Goal: Task Accomplishment & Management: Manage account settings

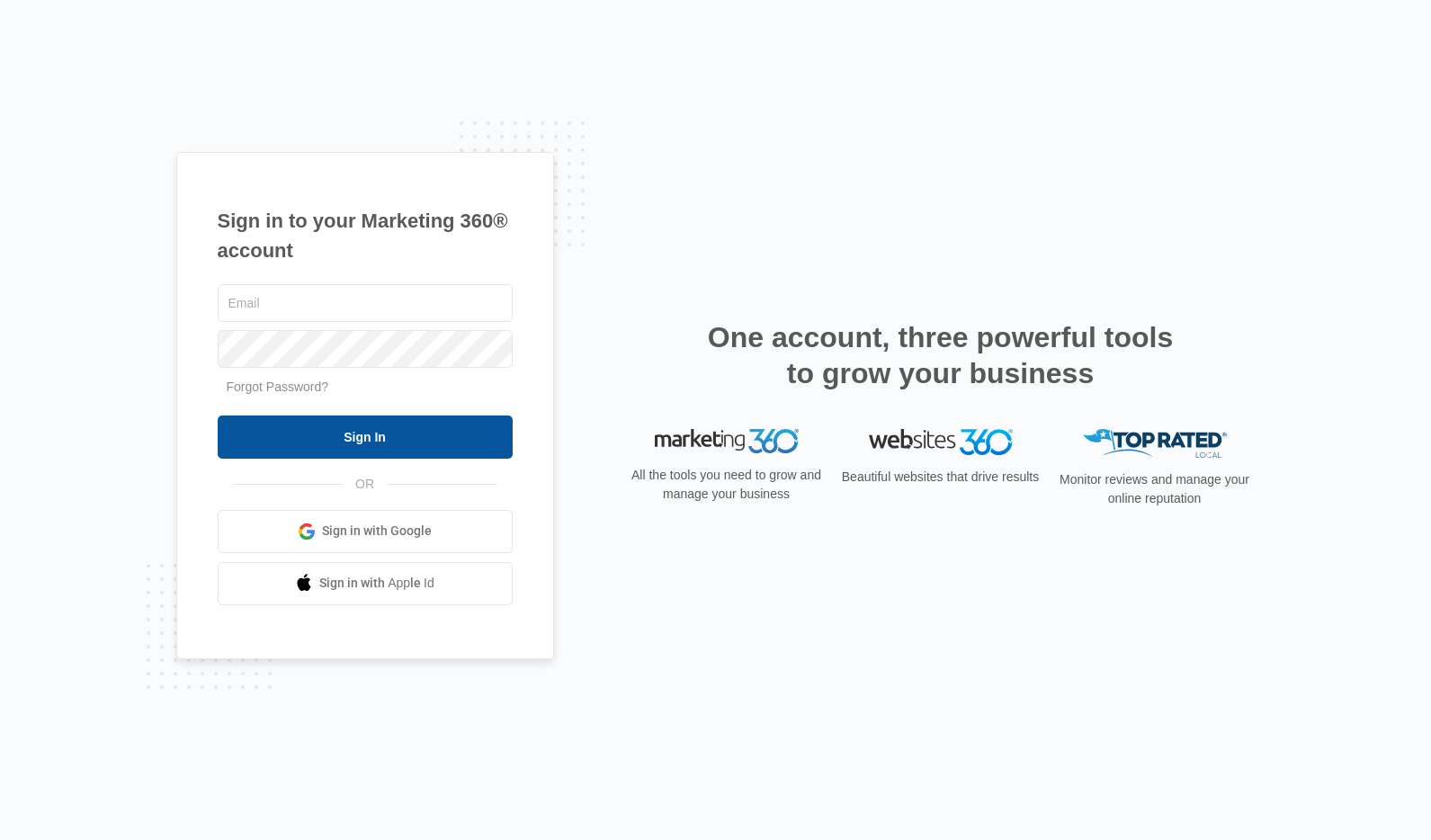
type input "[PERSON_NAME][EMAIL_ADDRESS][DOMAIN_NAME]"
click at [369, 439] on input "Sign In" at bounding box center [365, 437] width 295 height 43
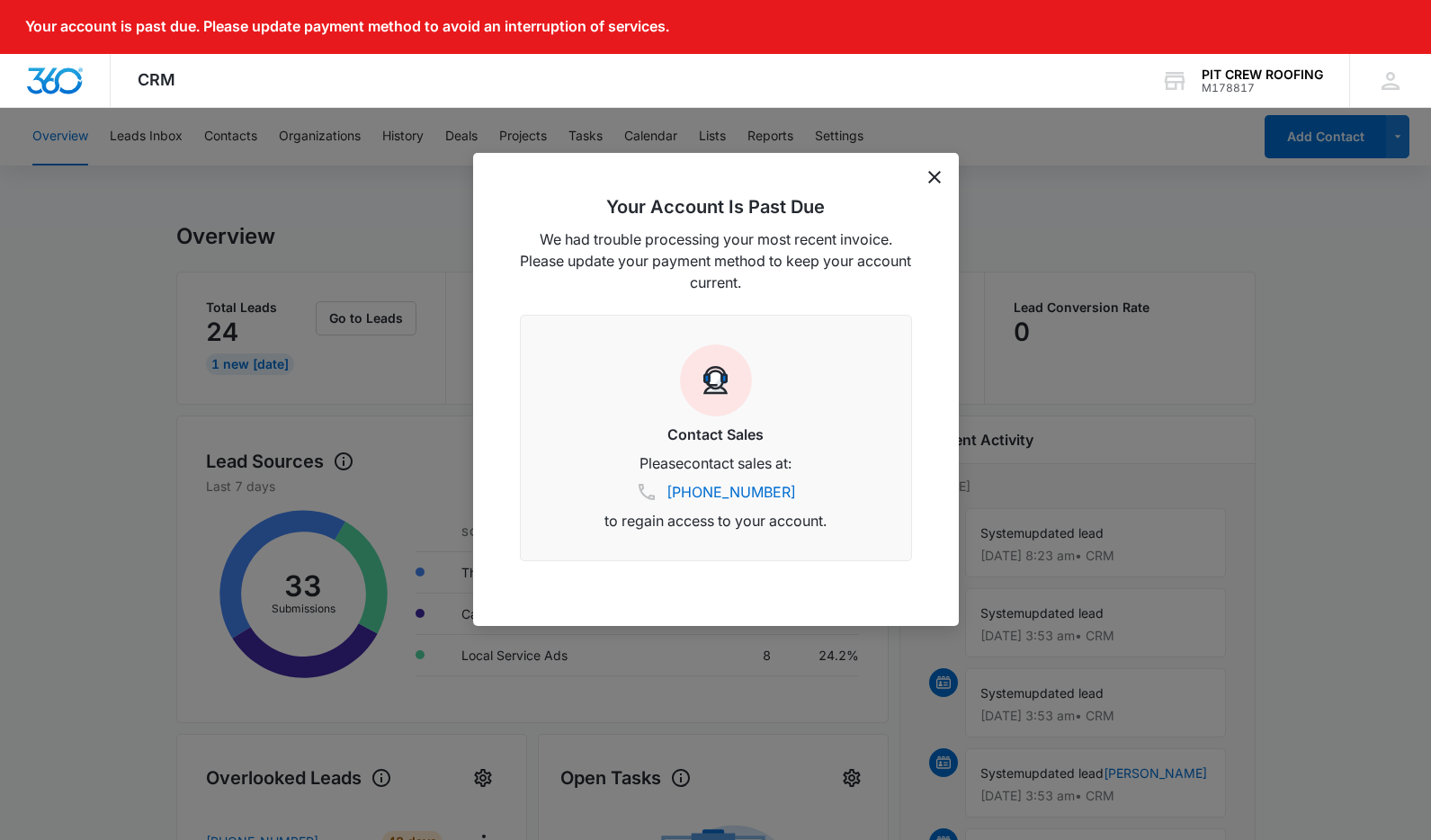
click at [930, 175] on icon "dismiss this dialog" at bounding box center [933, 177] width 12 height 12
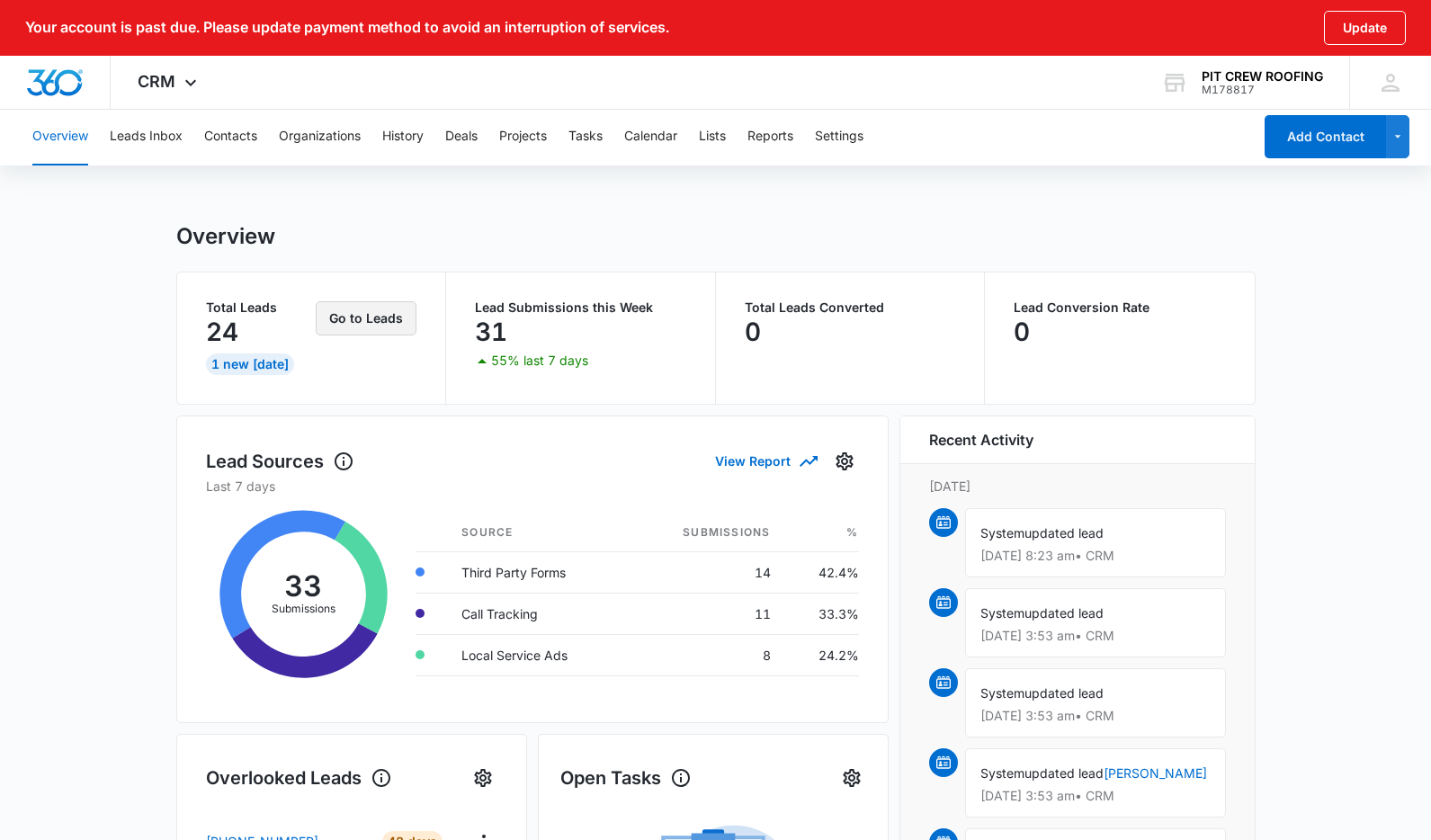
click at [392, 324] on button "Go to Leads" at bounding box center [366, 318] width 101 height 34
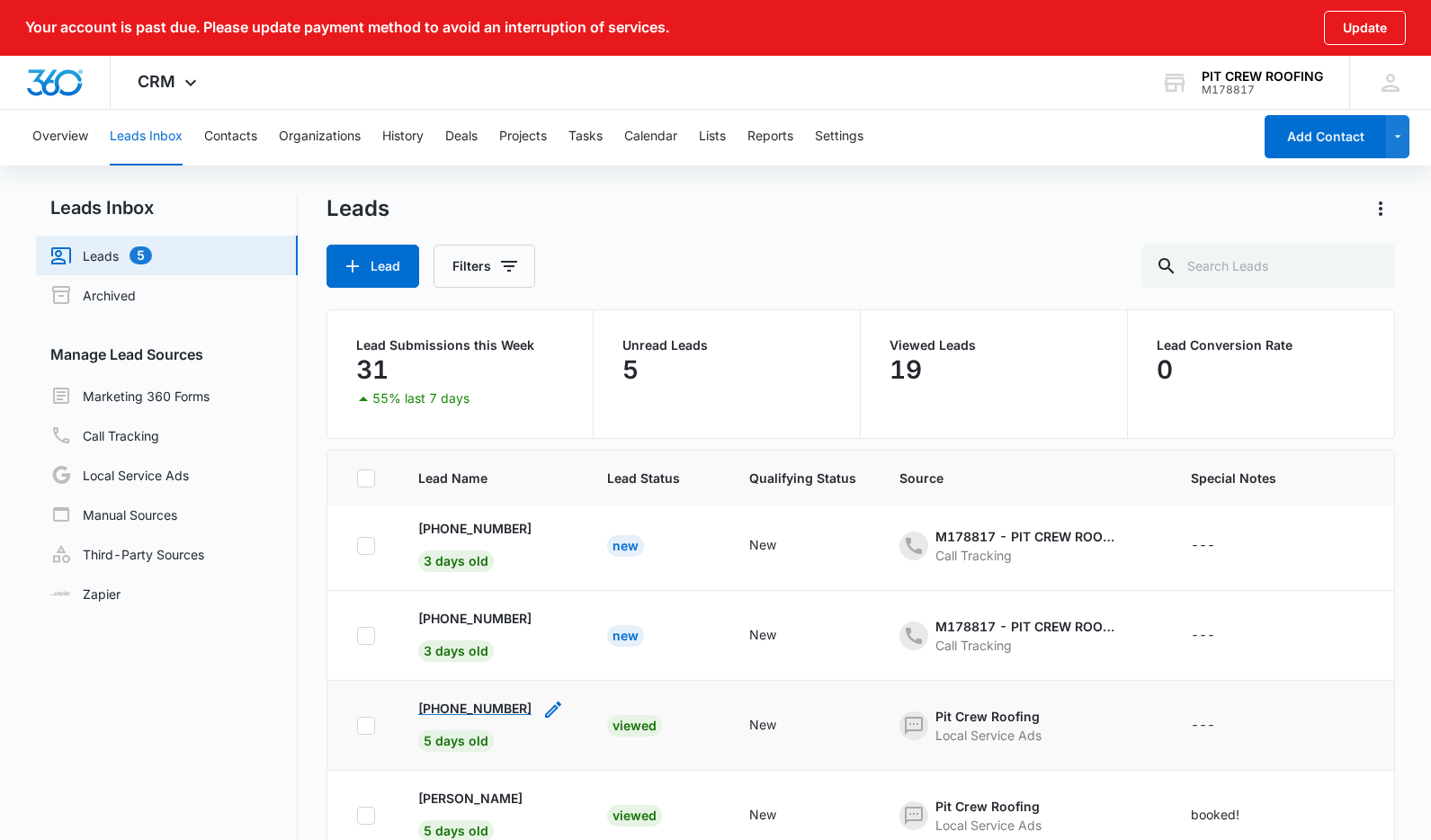
scroll to position [279, 0]
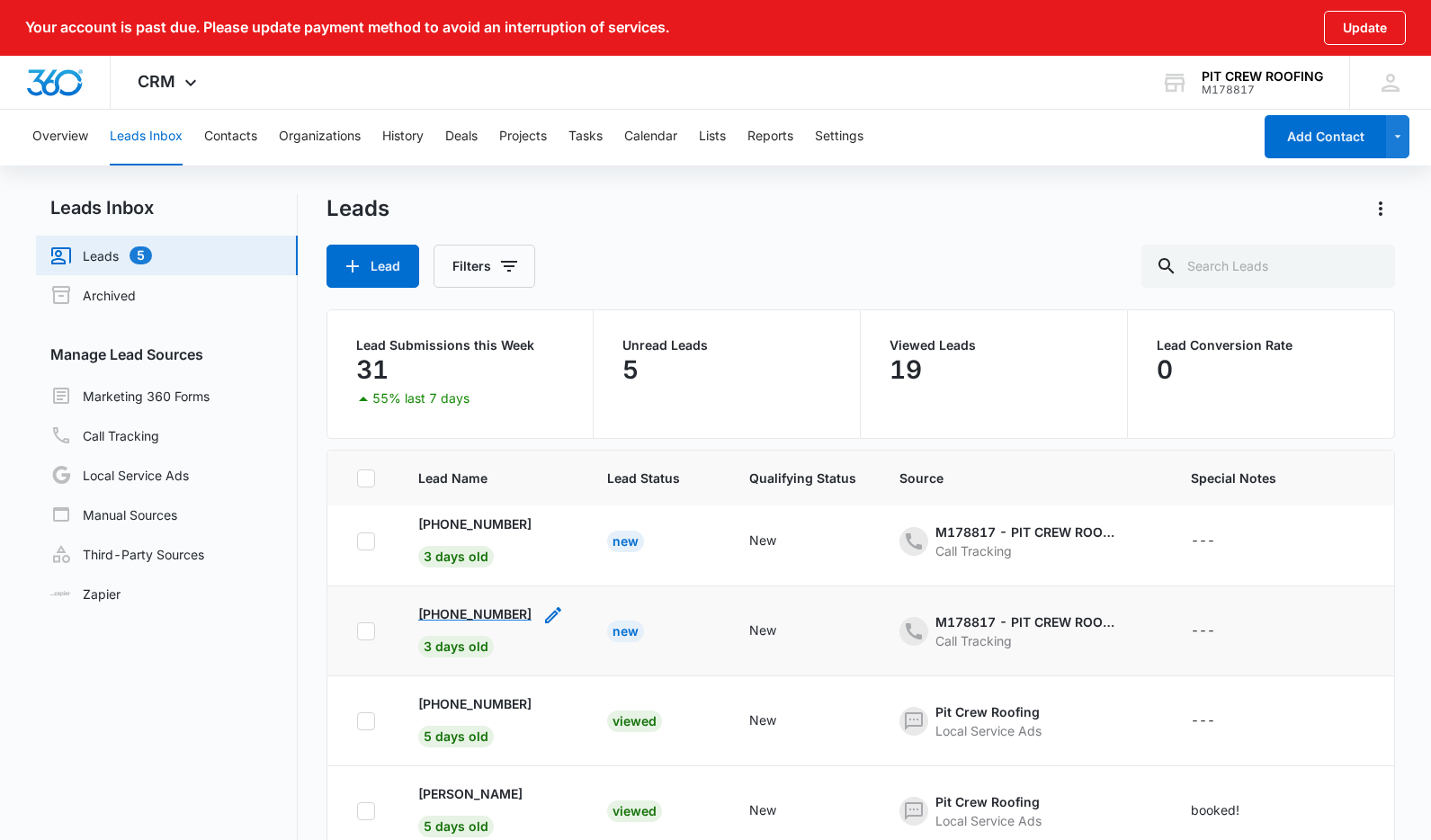
click at [485, 617] on p "[PHONE_NUMBER]" at bounding box center [474, 613] width 113 height 19
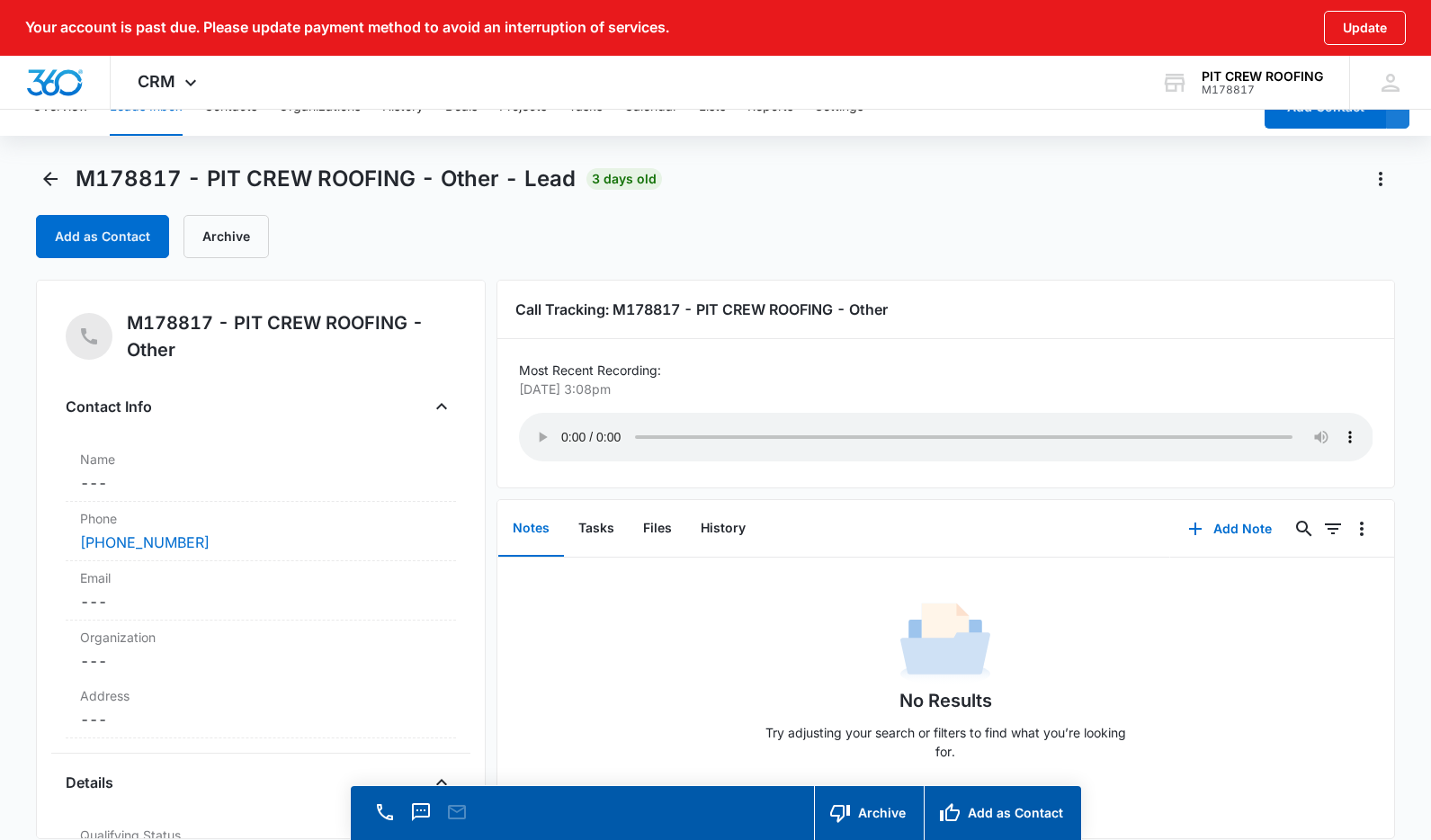
scroll to position [105, 0]
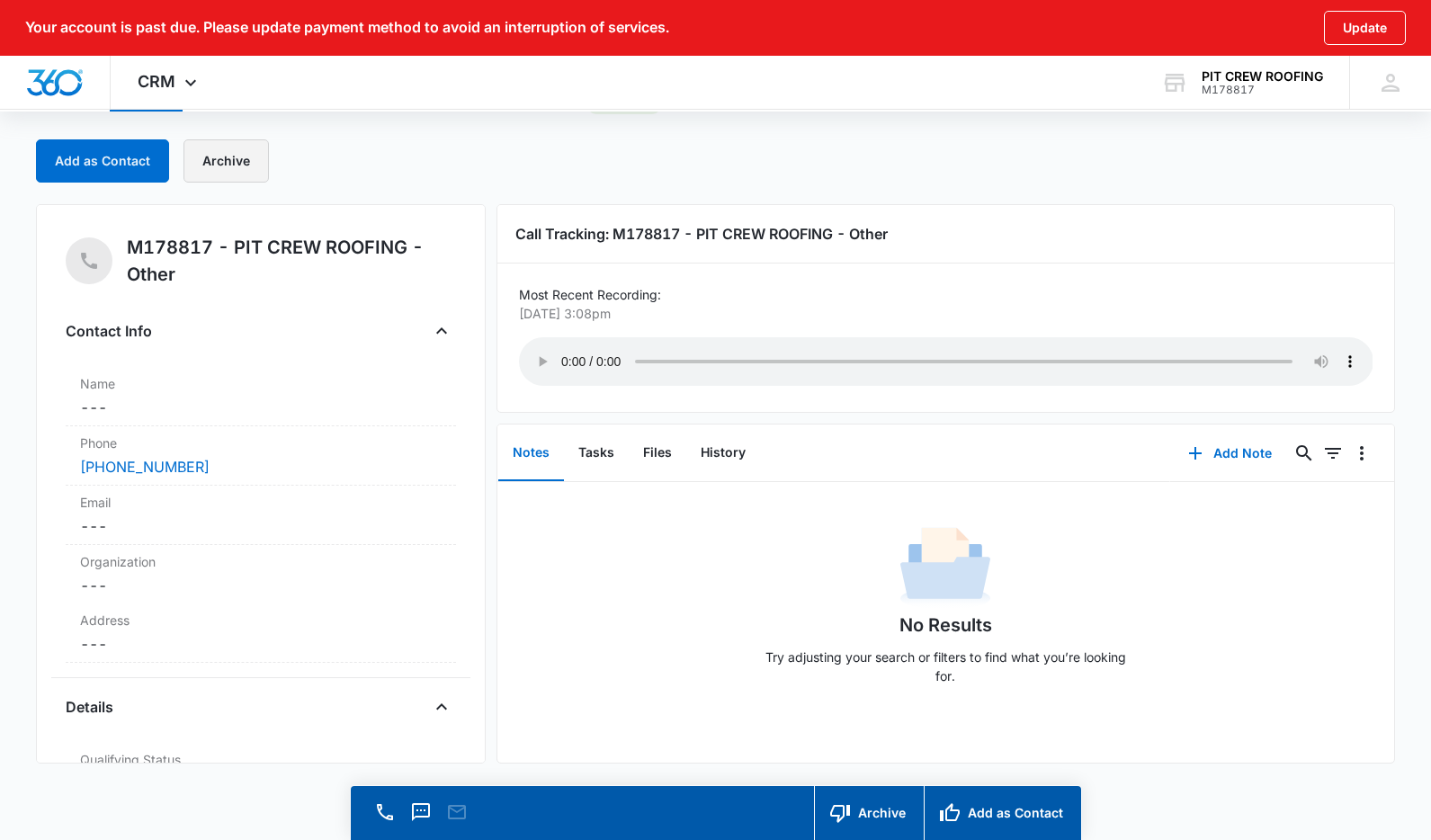
click at [240, 154] on button "Archive" at bounding box center [226, 161] width 86 height 43
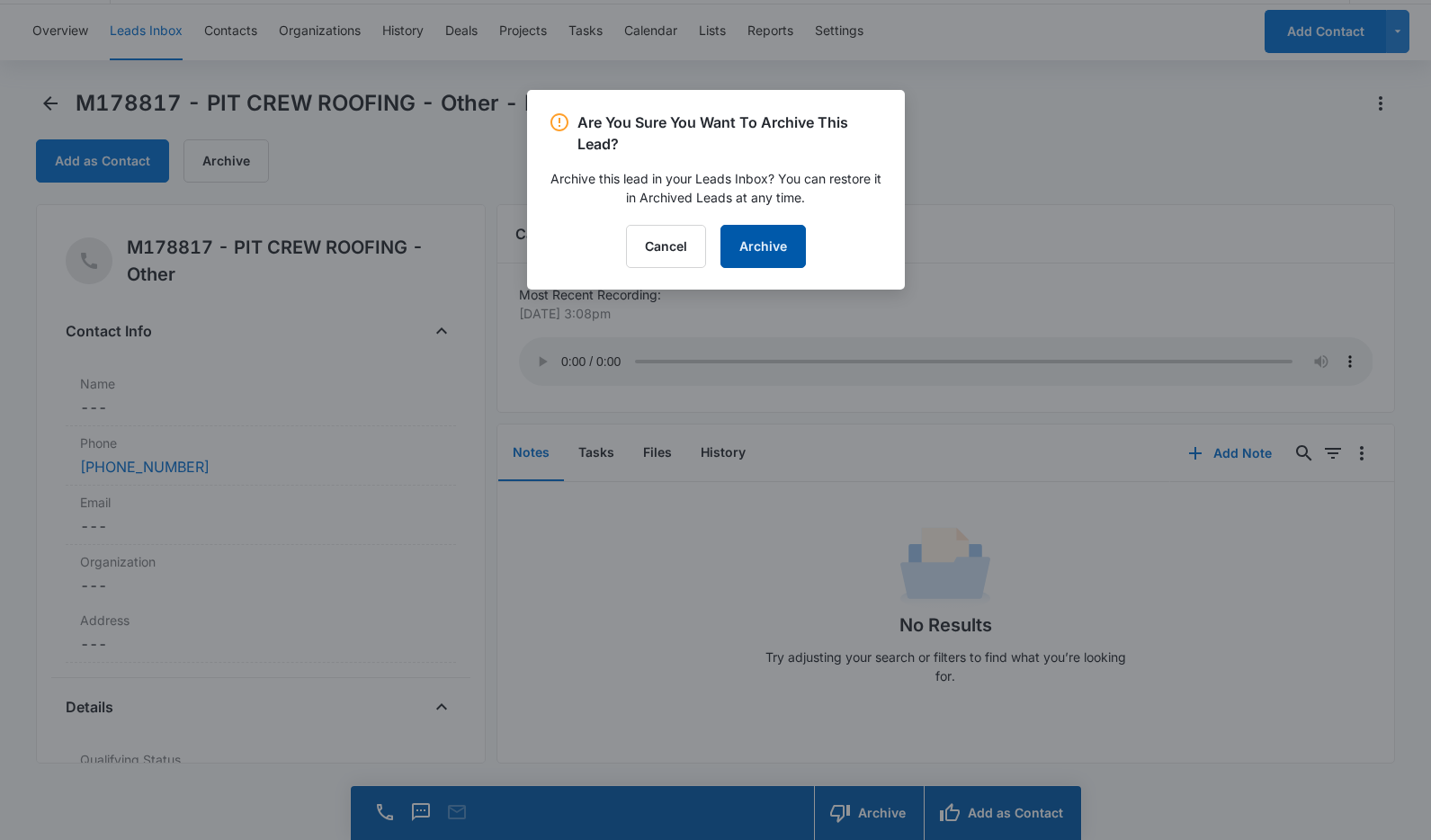
click at [785, 256] on button "Archive" at bounding box center [763, 246] width 86 height 43
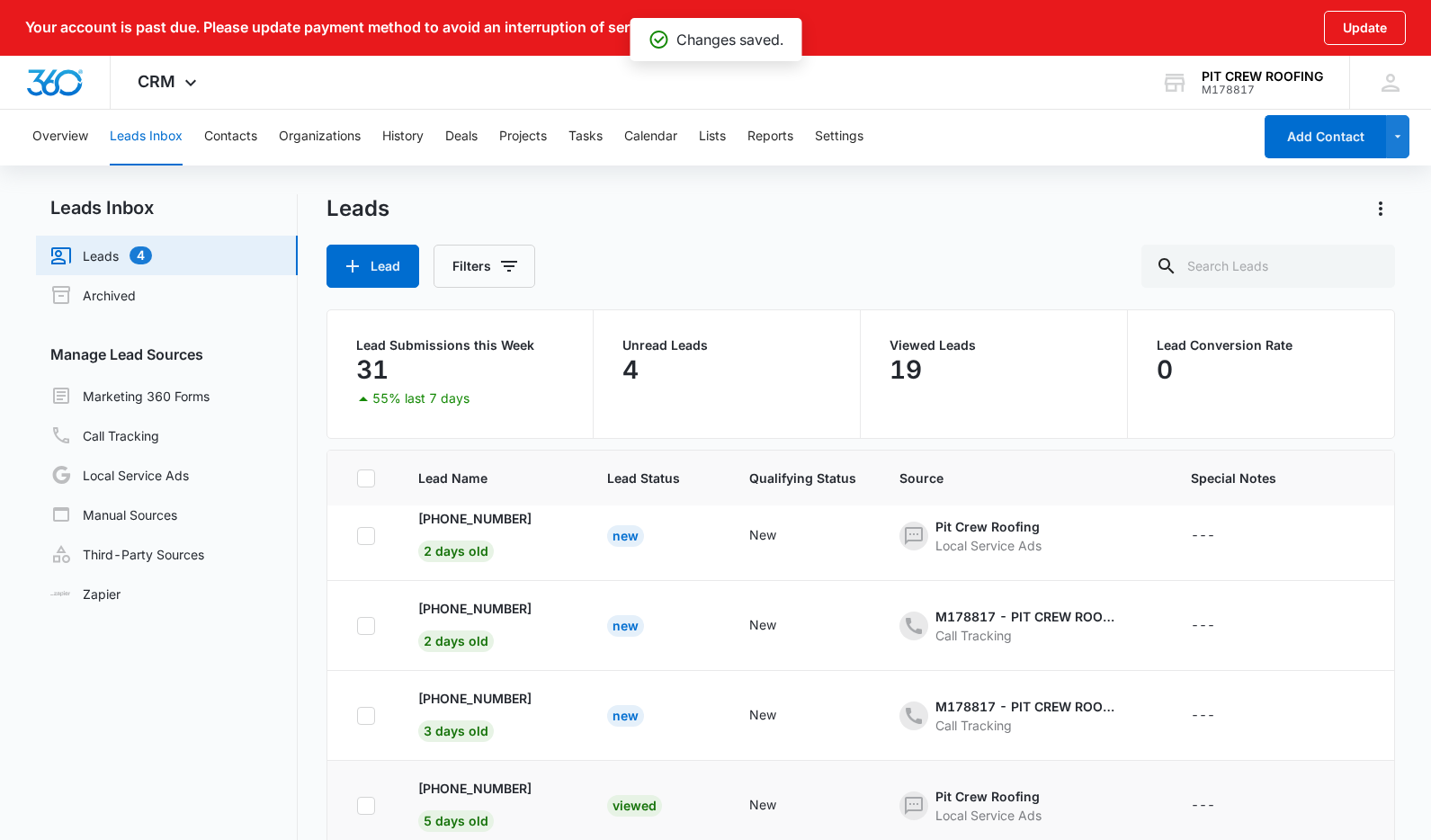
scroll to position [109, 0]
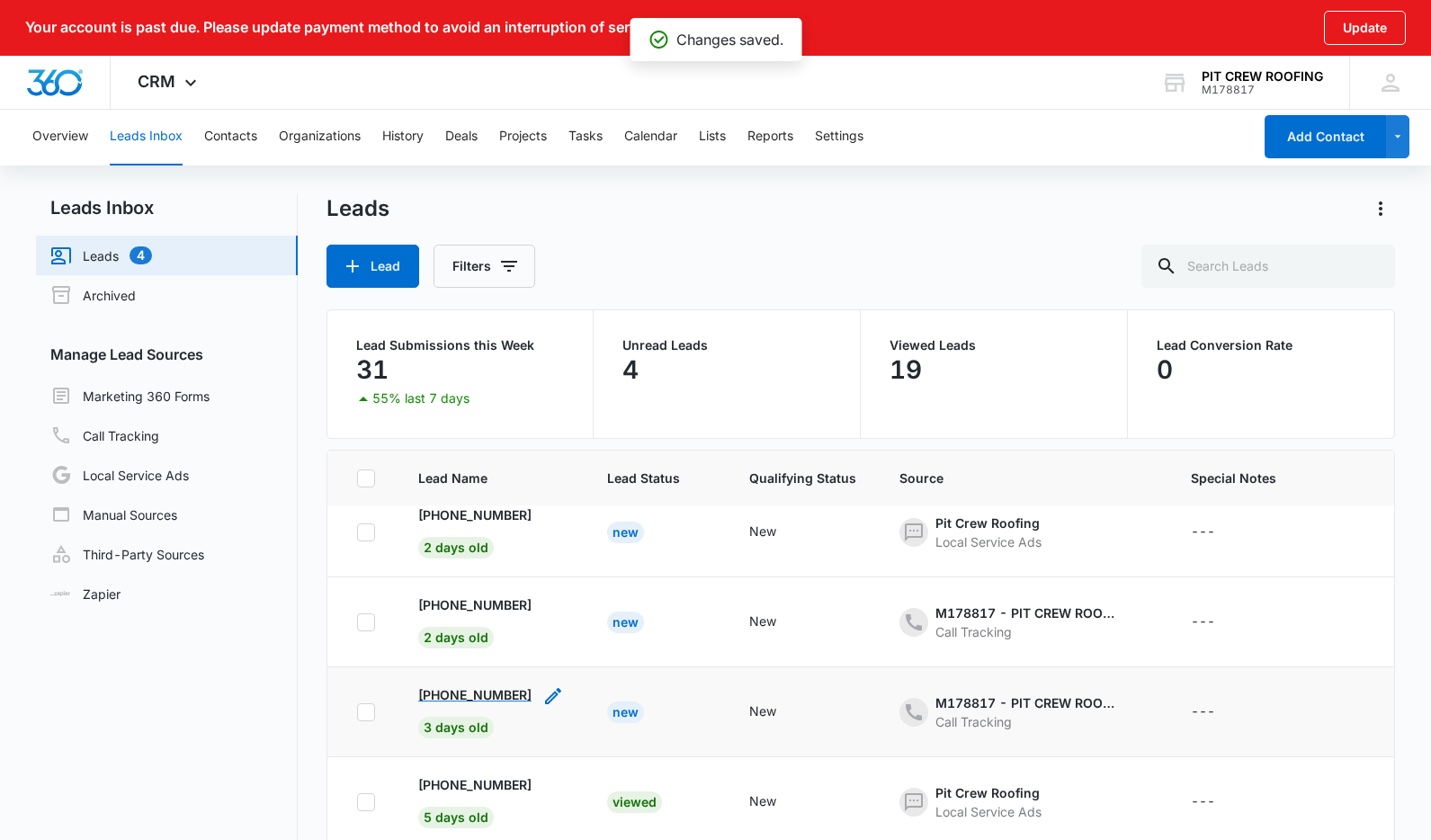
click at [511, 695] on p "[PHONE_NUMBER]" at bounding box center [474, 694] width 113 height 19
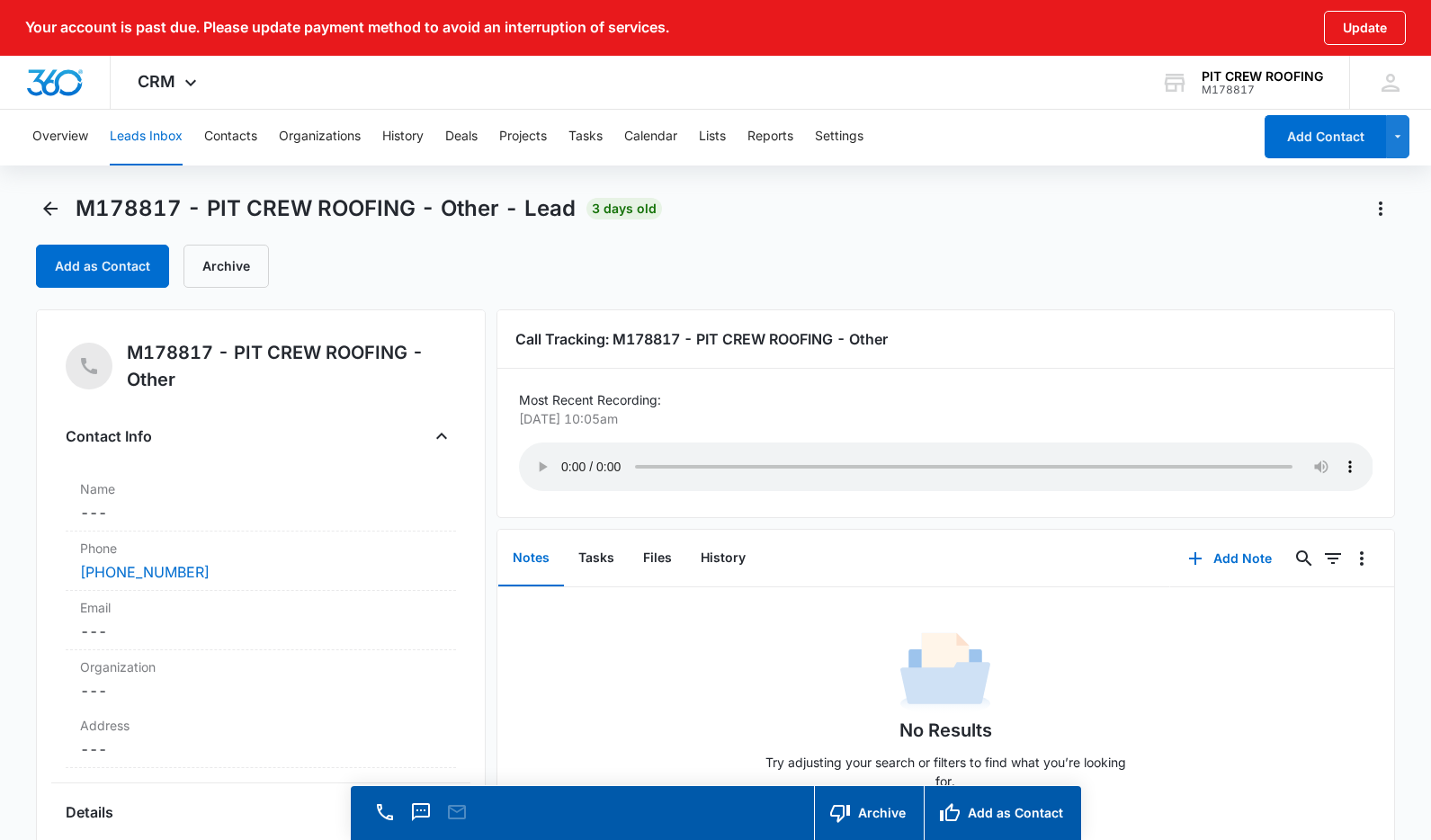
scroll to position [1, 0]
click at [94, 513] on dd "Cancel Save Changes ---" at bounding box center [261, 511] width 361 height 22
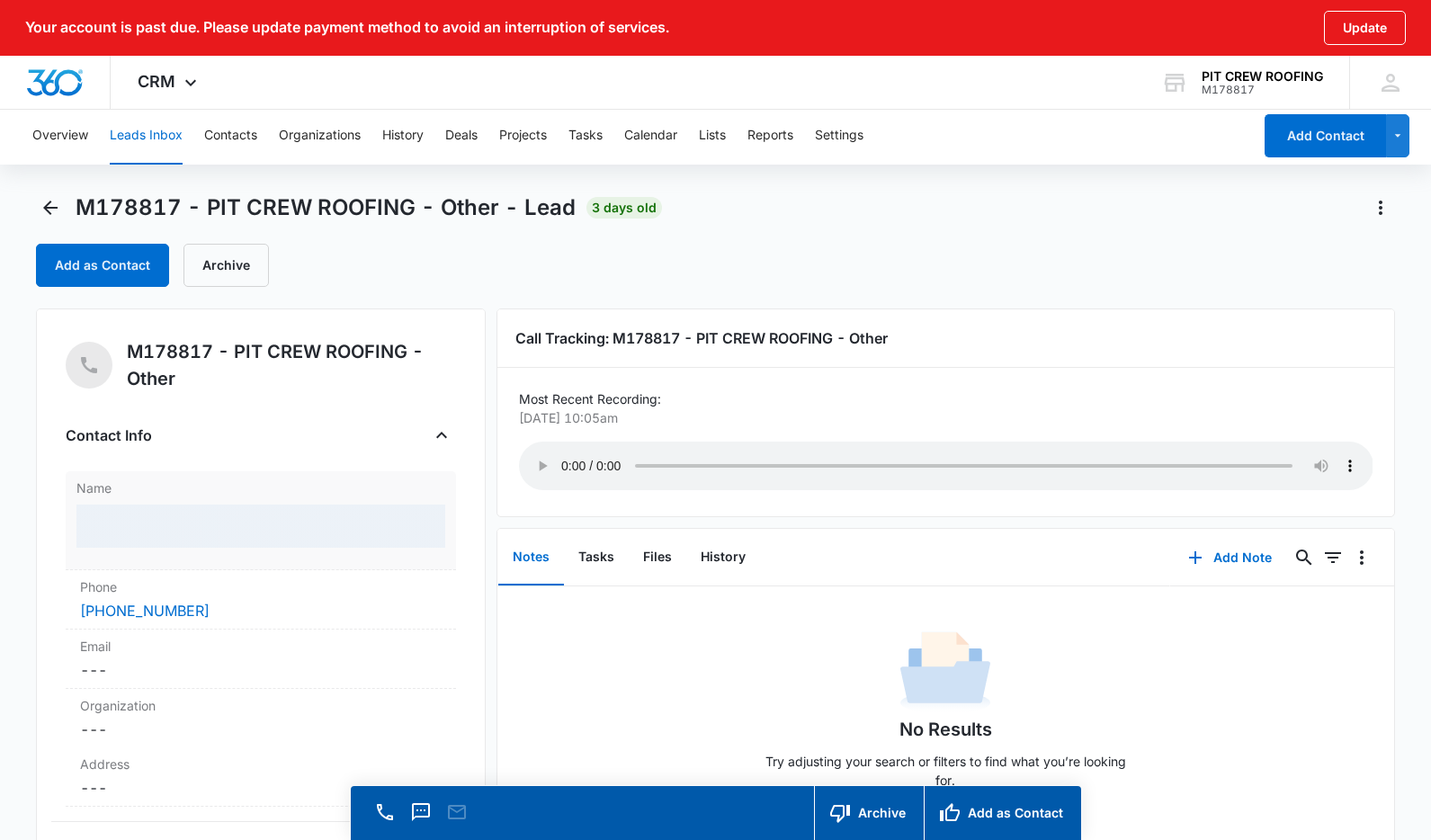
click at [163, 524] on div at bounding box center [261, 526] width 369 height 43
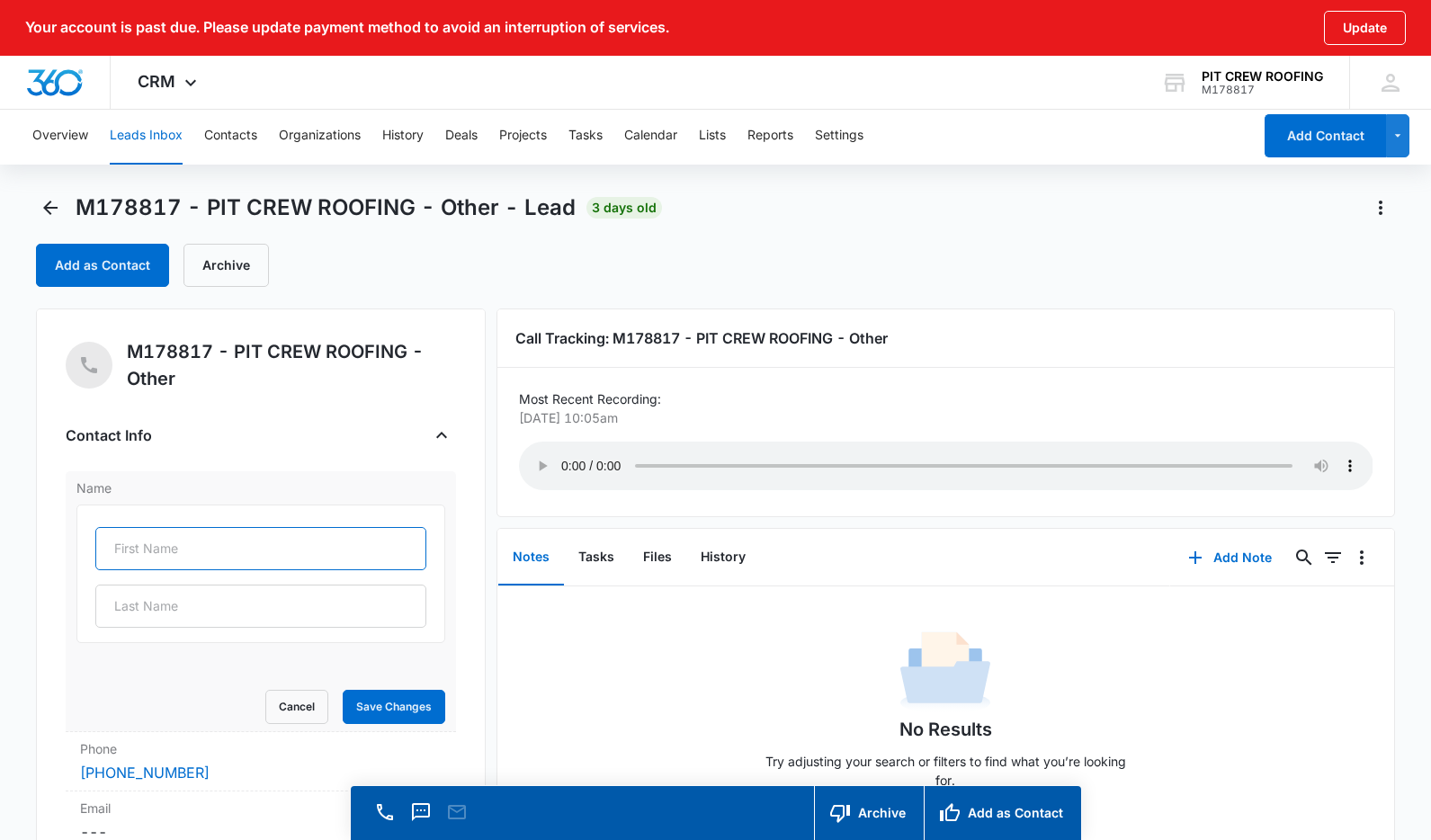
click at [172, 535] on input "text" at bounding box center [261, 548] width 331 height 43
type input "[PERSON_NAME]"
click at [400, 690] on button "Save Changes" at bounding box center [393, 706] width 103 height 34
click at [139, 138] on button "Leads Inbox" at bounding box center [146, 135] width 72 height 57
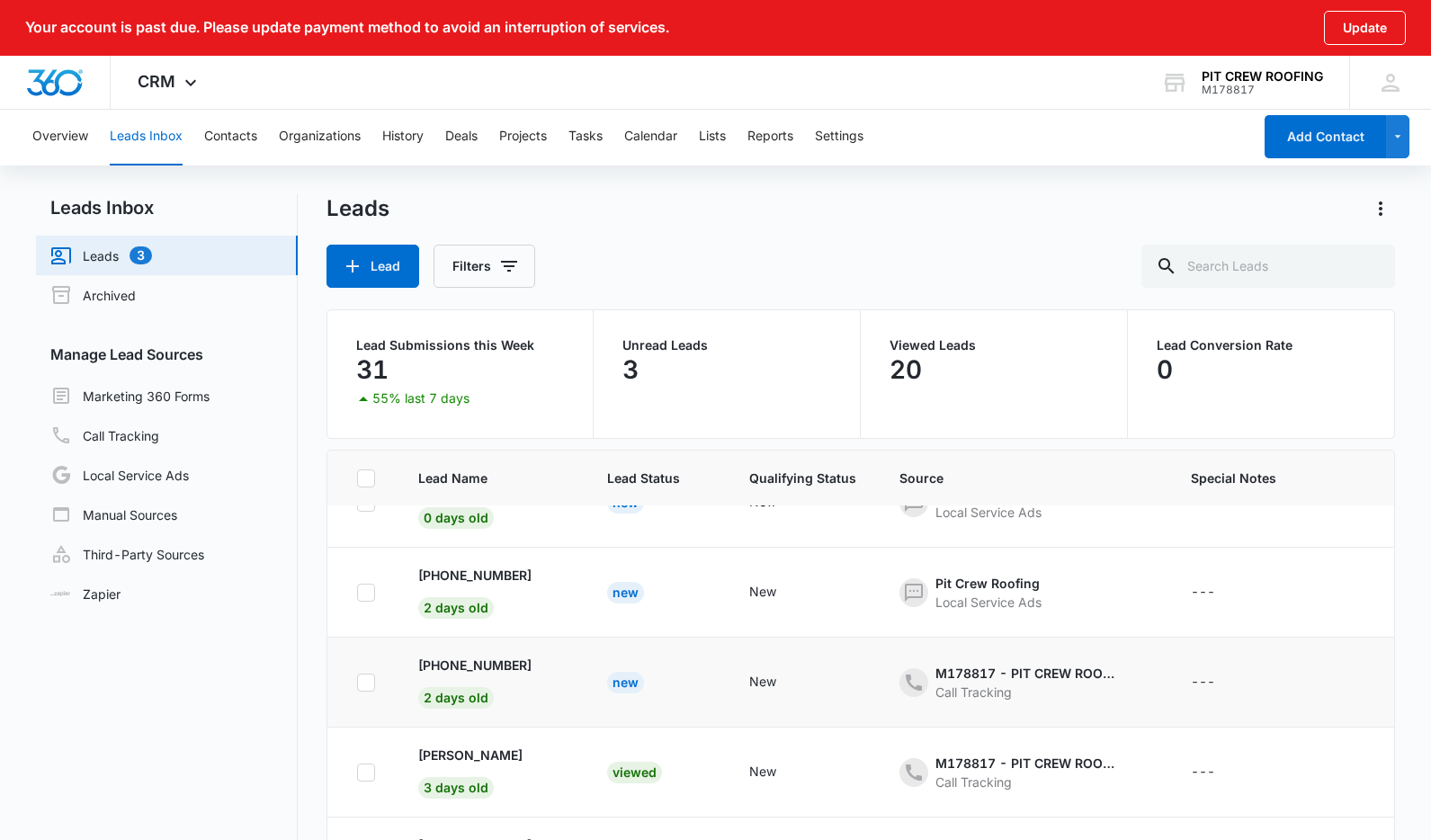
scroll to position [50, 0]
click at [489, 662] on p "[PHONE_NUMBER]" at bounding box center [474, 664] width 113 height 19
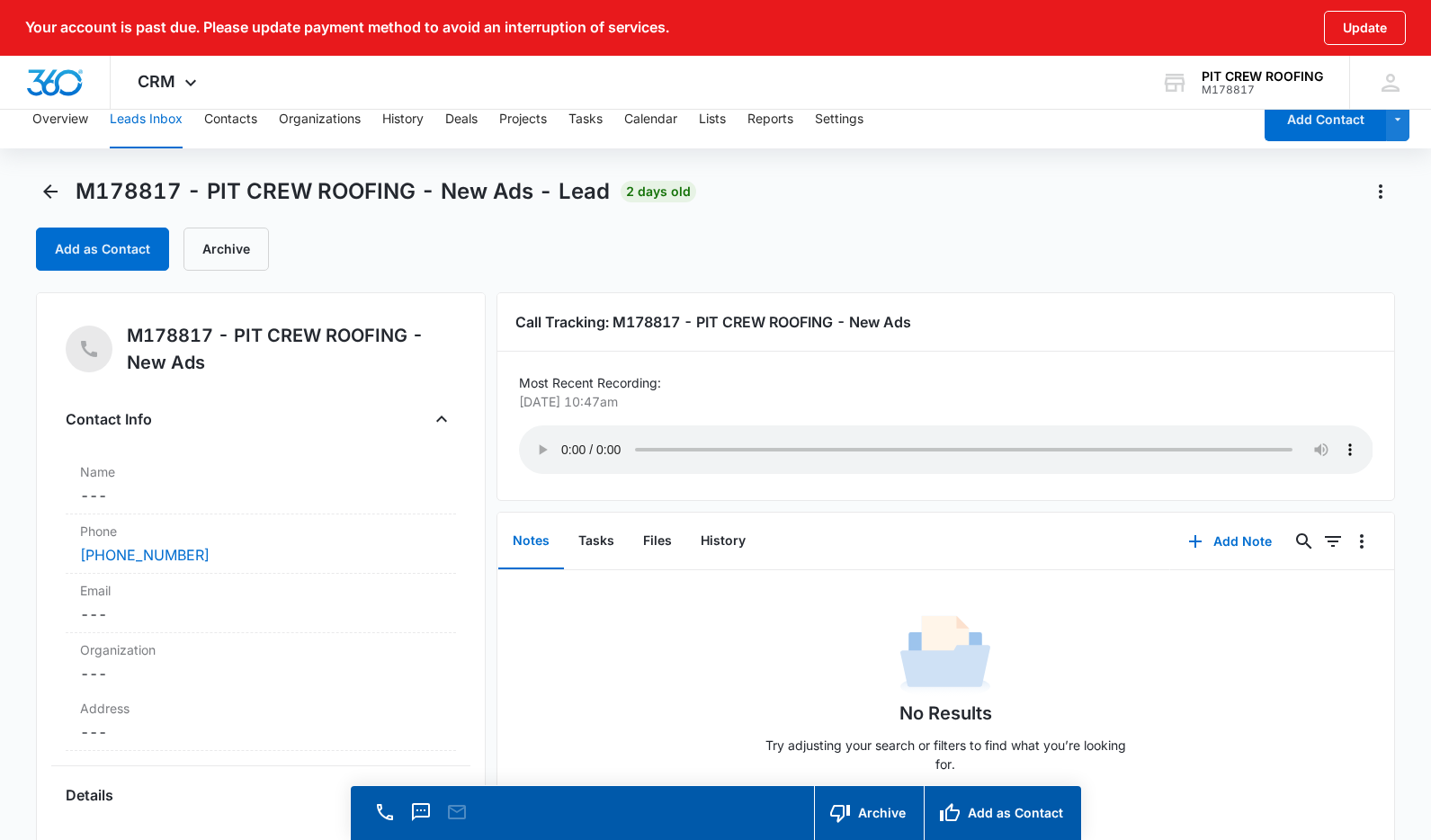
scroll to position [21, 0]
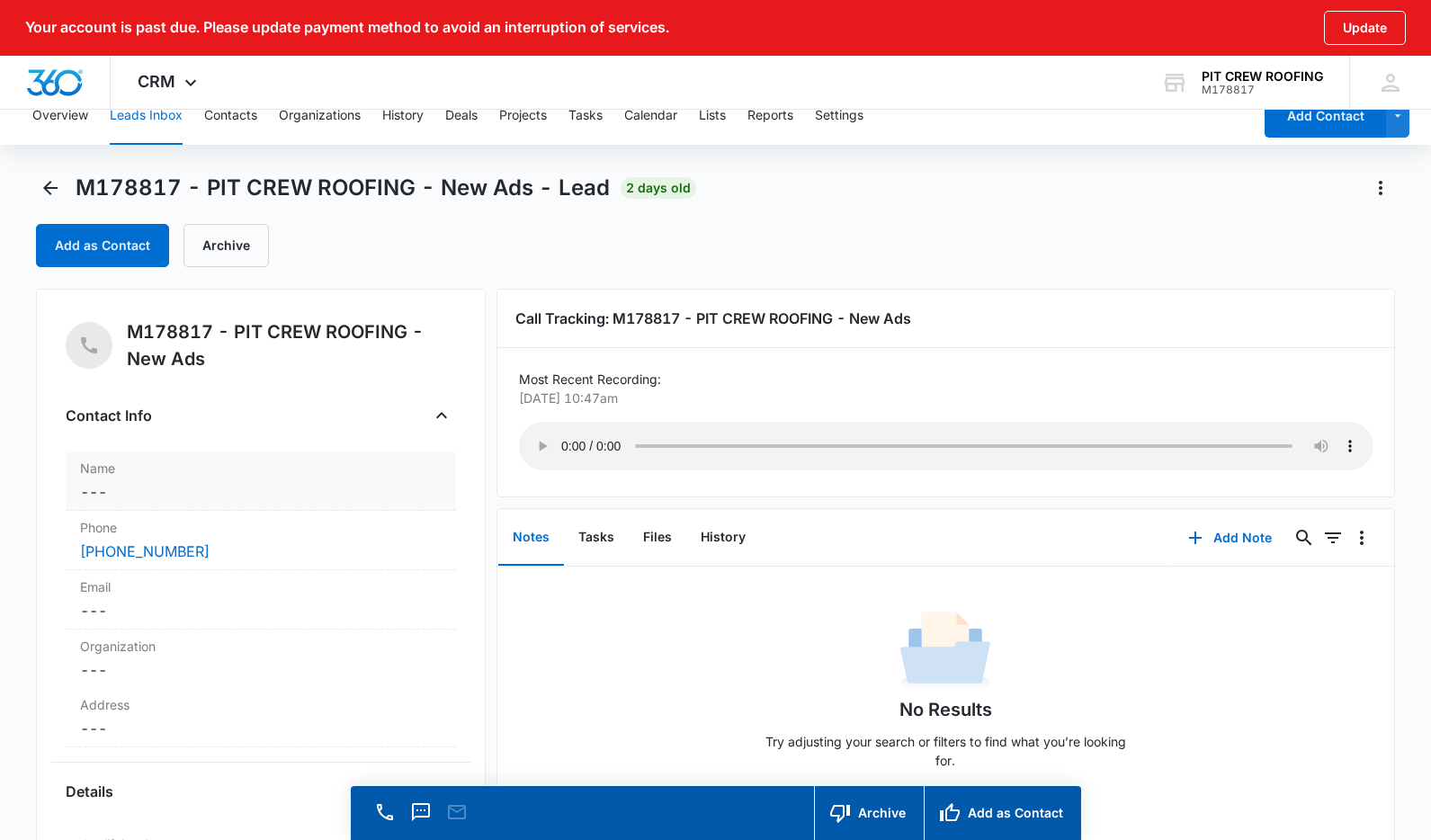
click at [115, 495] on dd "Cancel Save Changes ---" at bounding box center [261, 491] width 361 height 22
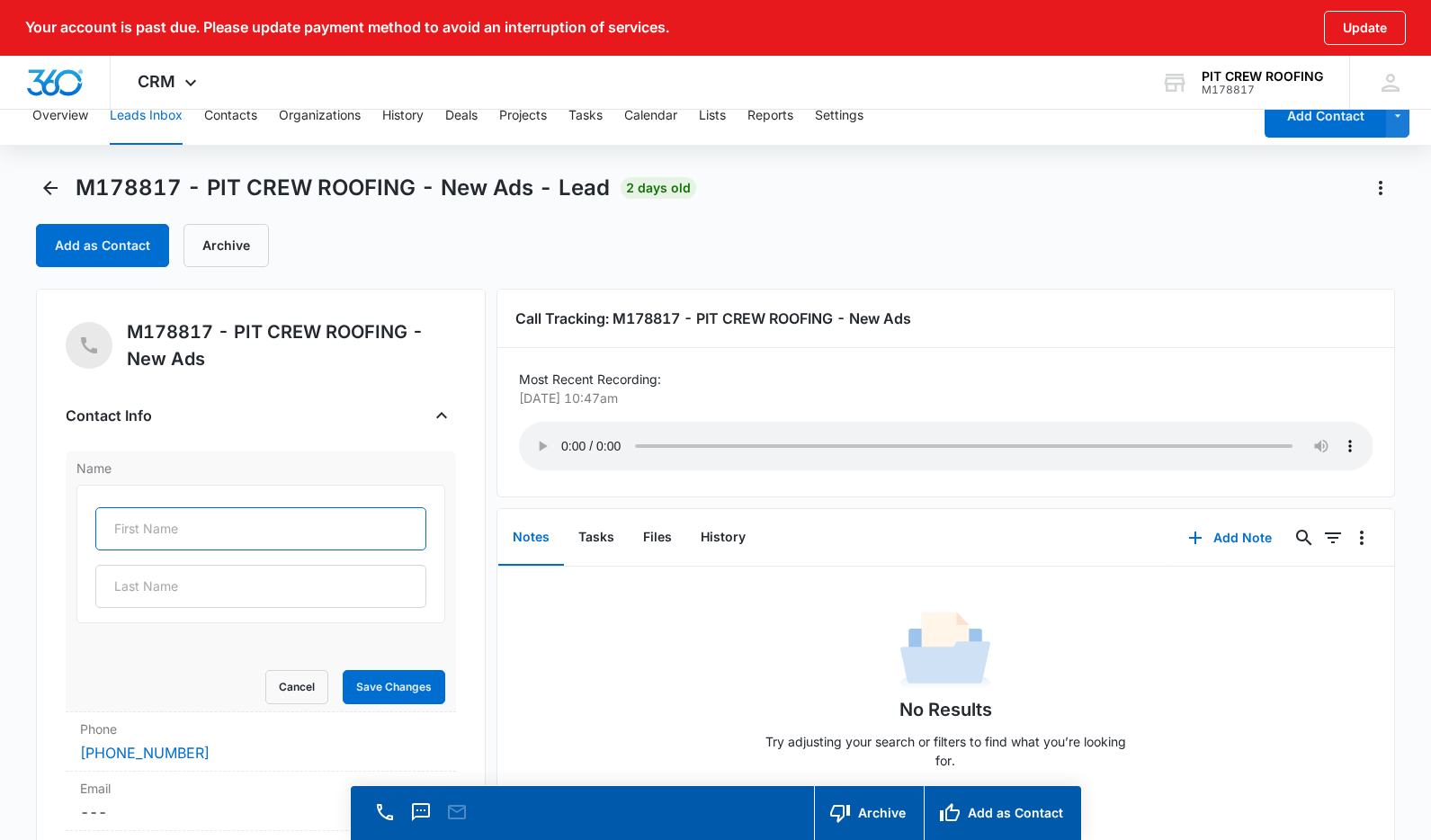
click at [201, 540] on input "text" at bounding box center [261, 529] width 331 height 43
type input "[PERSON_NAME]"
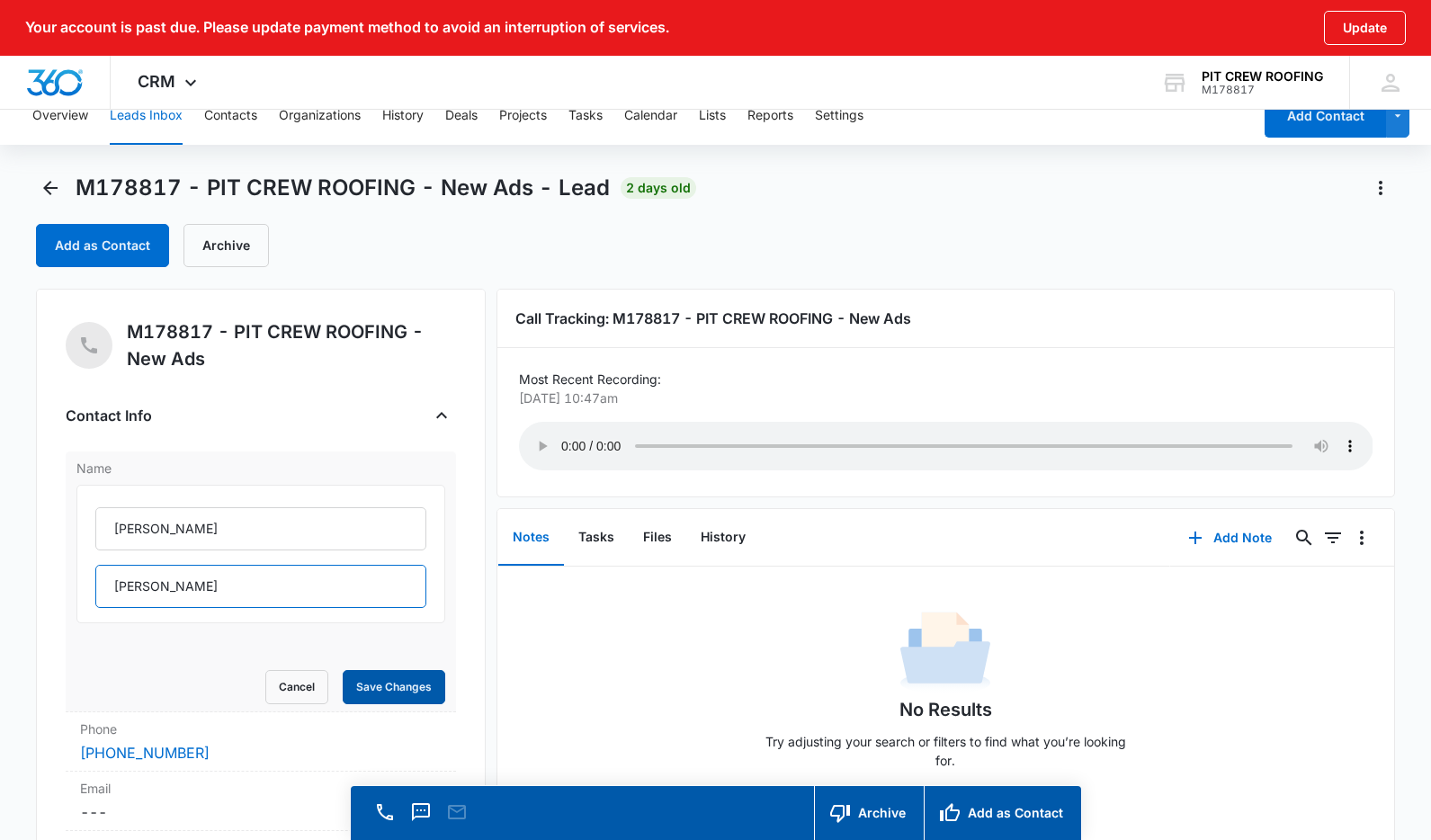
type input "[PERSON_NAME]"
click at [370, 689] on button "Save Changes" at bounding box center [393, 687] width 103 height 34
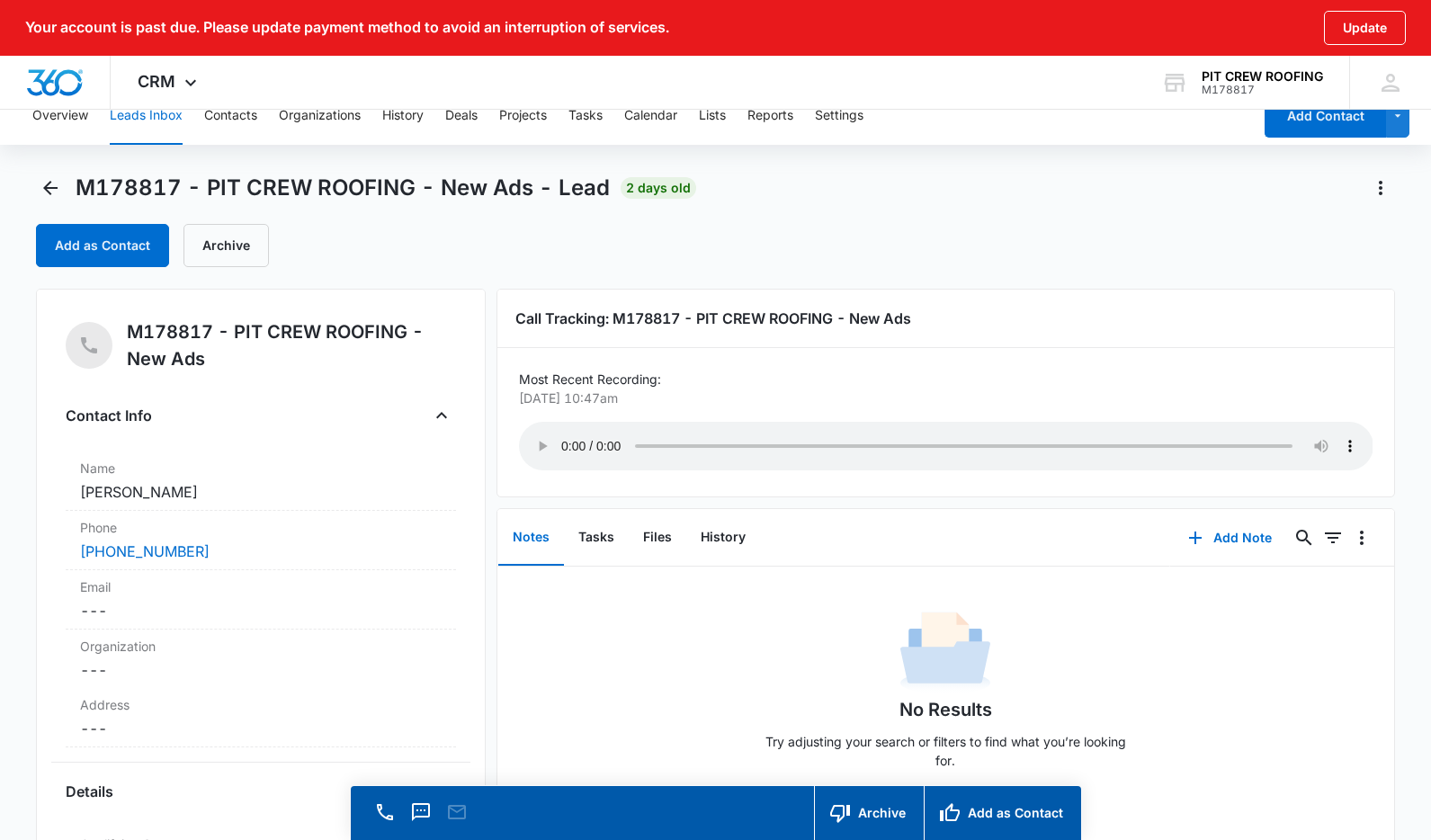
click at [132, 133] on button "Leads Inbox" at bounding box center [146, 116] width 72 height 57
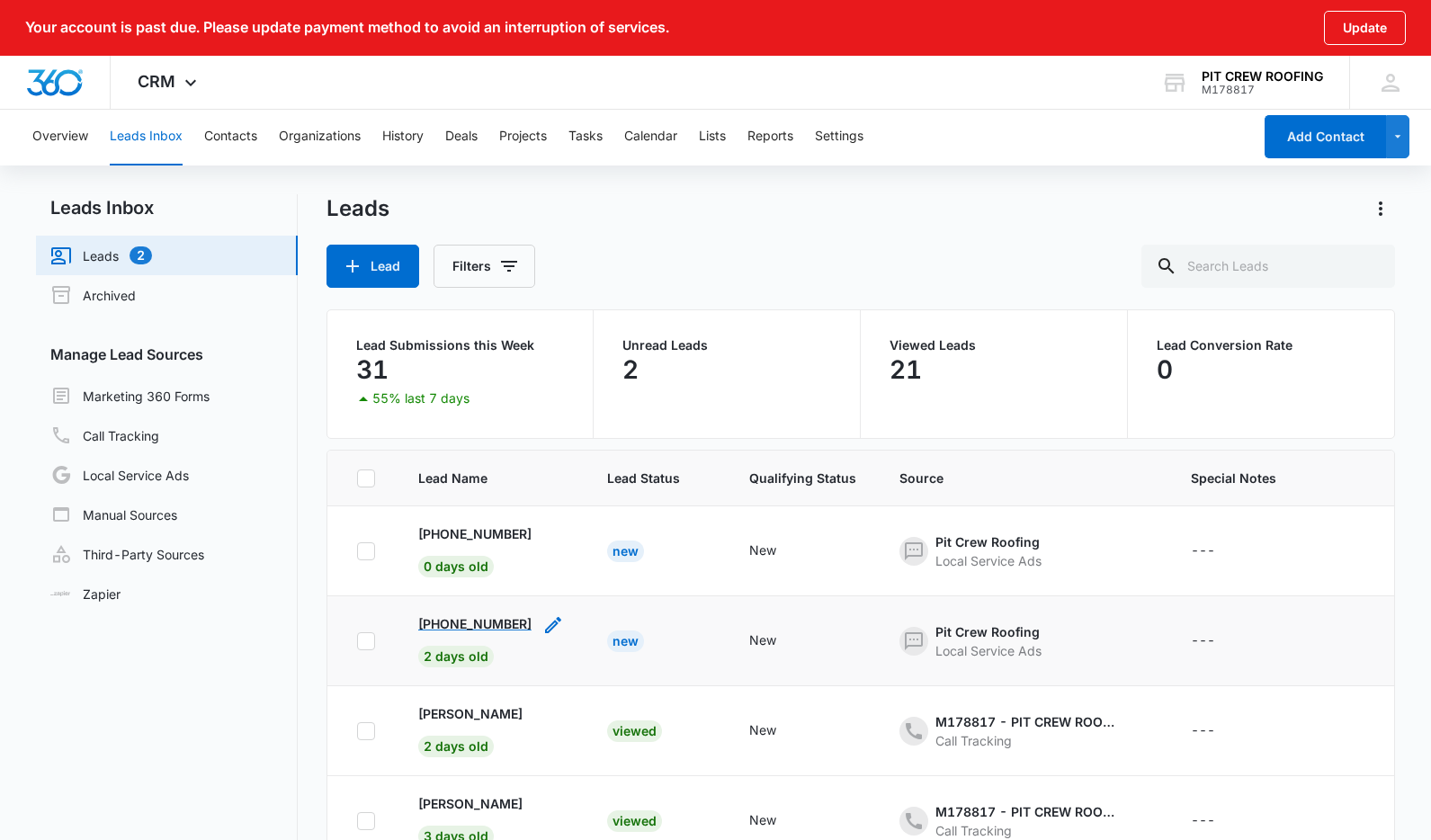
click at [512, 629] on p "[PHONE_NUMBER]" at bounding box center [474, 624] width 113 height 19
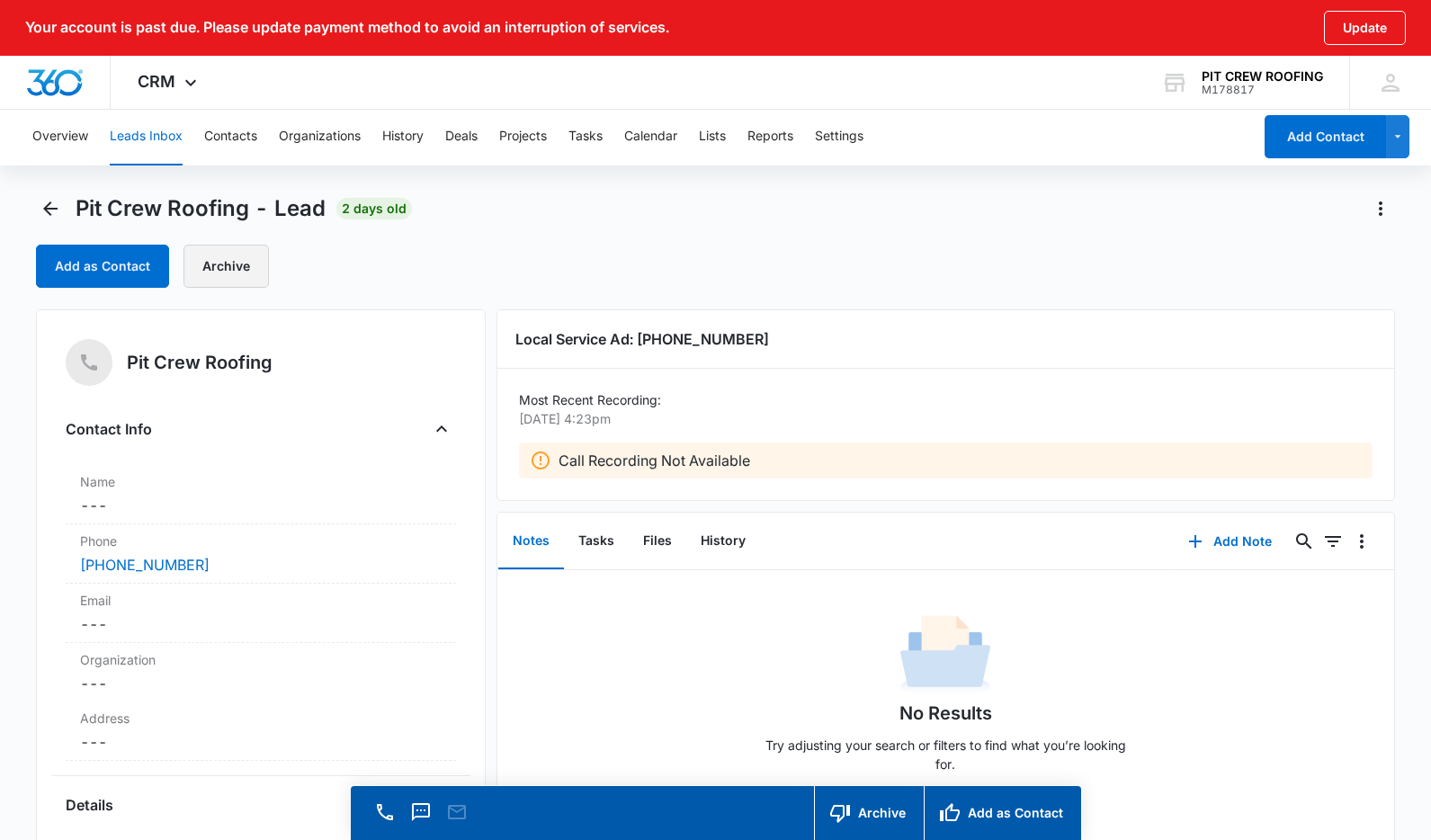
click at [211, 258] on button "Archive" at bounding box center [226, 266] width 86 height 43
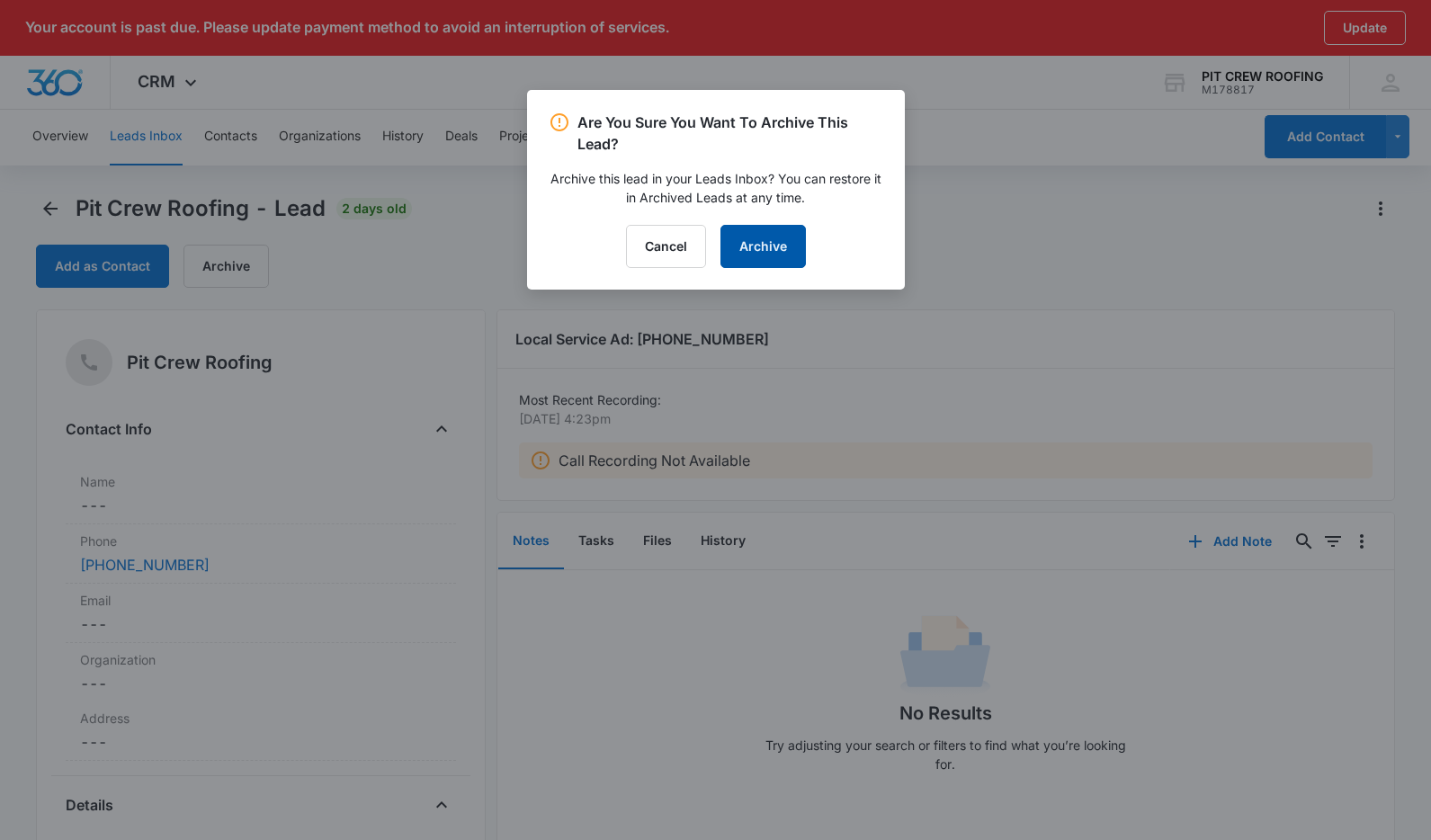
click at [736, 233] on button "Archive" at bounding box center [763, 246] width 86 height 43
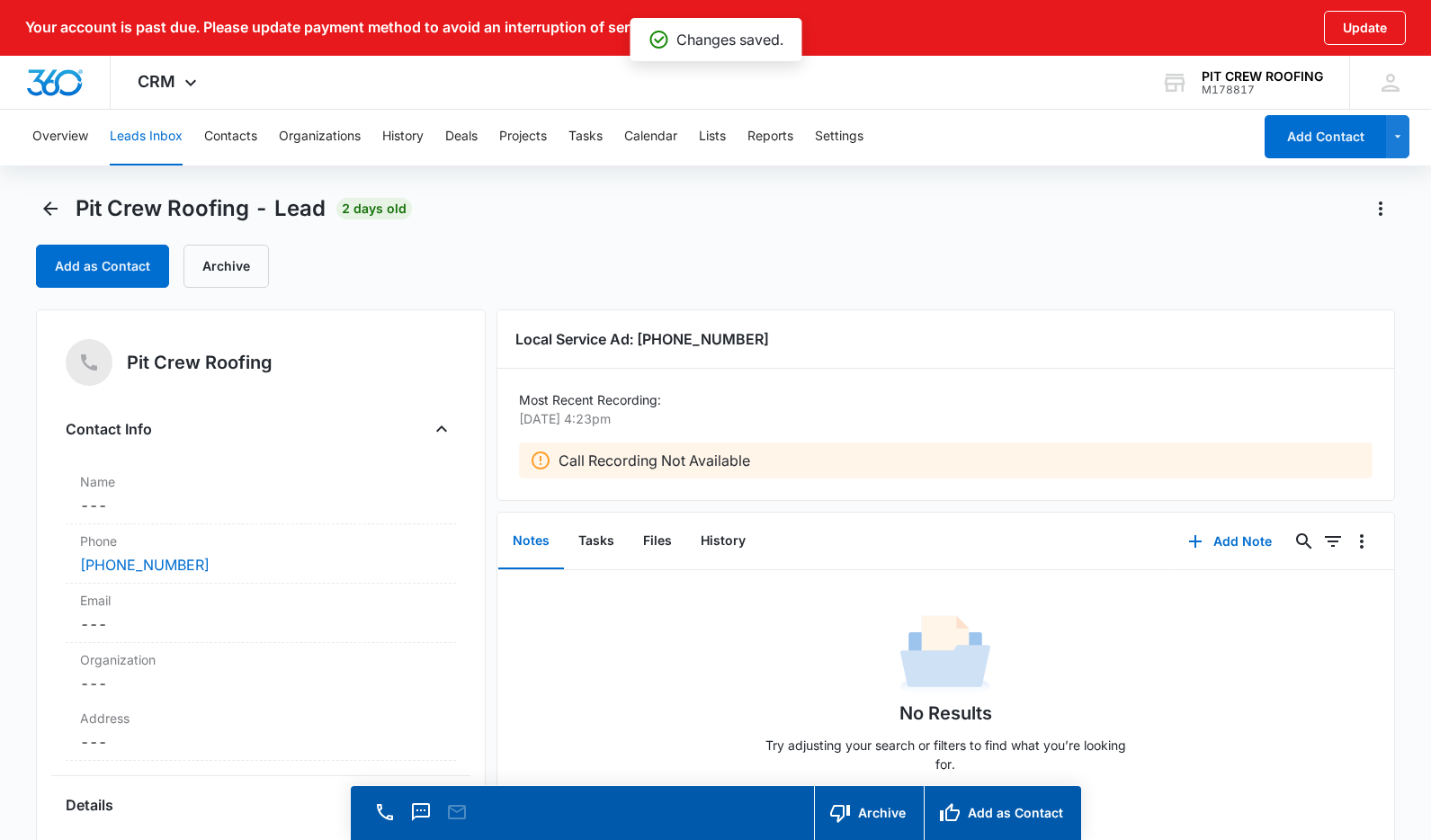
click at [132, 142] on button "Leads Inbox" at bounding box center [146, 136] width 72 height 57
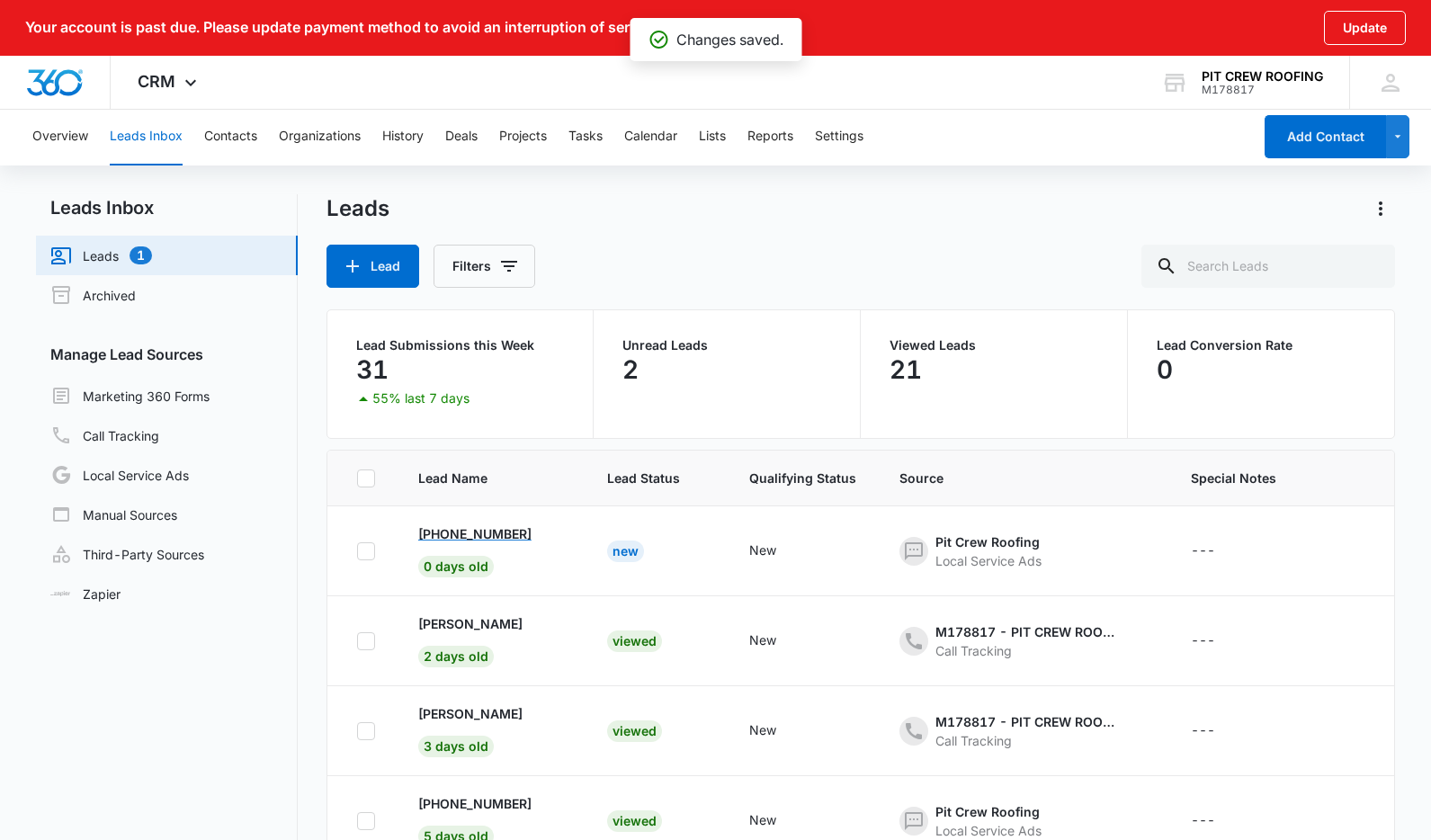
click at [505, 537] on p "[PHONE_NUMBER]" at bounding box center [474, 533] width 113 height 19
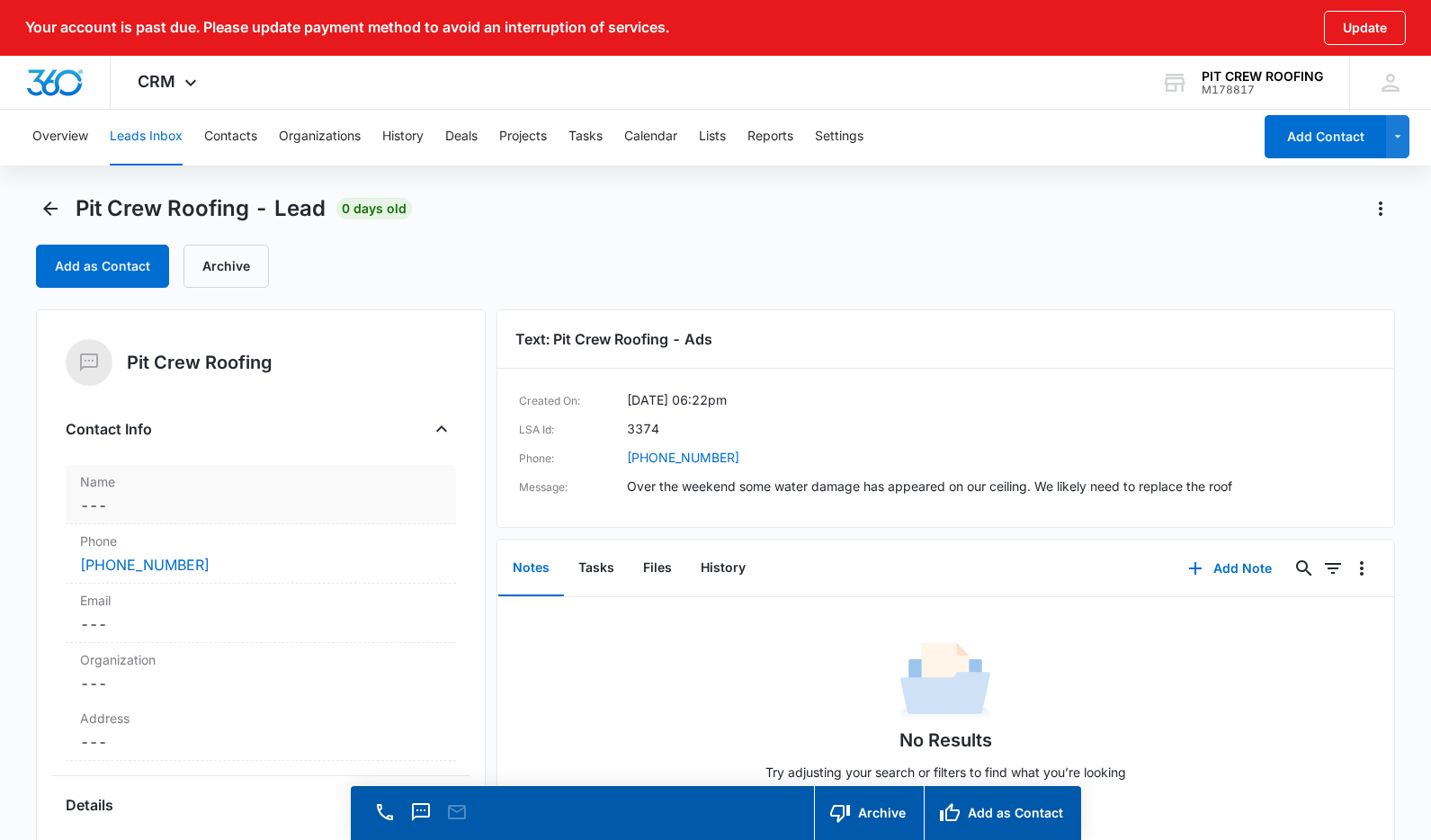
click at [113, 506] on dd "Cancel Save Changes ---" at bounding box center [261, 505] width 361 height 22
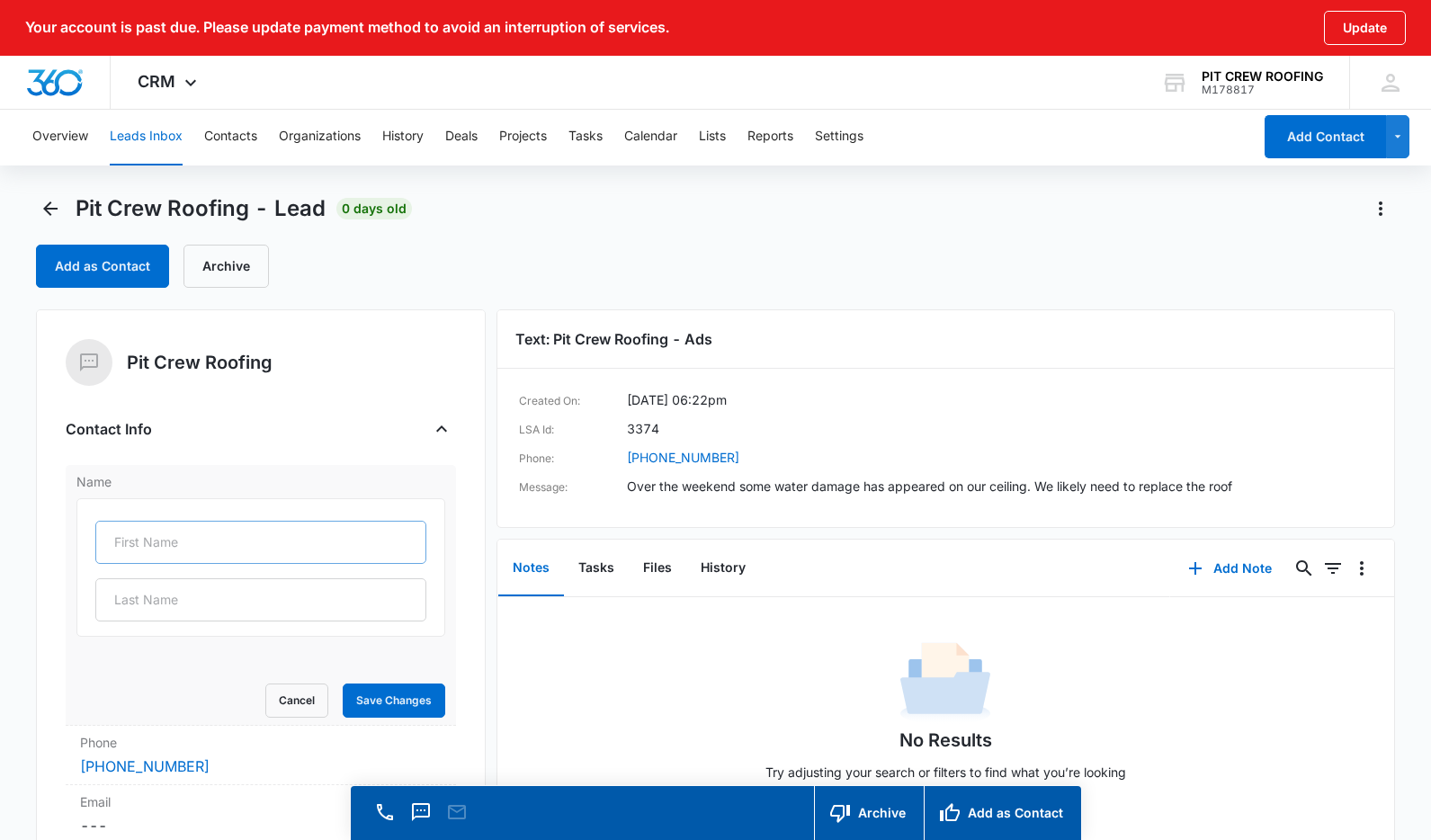
drag, startPoint x: 173, startPoint y: 511, endPoint x: 174, endPoint y: 521, distance: 10.0
click at [173, 511] on div at bounding box center [261, 567] width 369 height 138
click at [174, 523] on input "text" at bounding box center [261, 542] width 331 height 43
type input "Eroc"
type input "Burden"
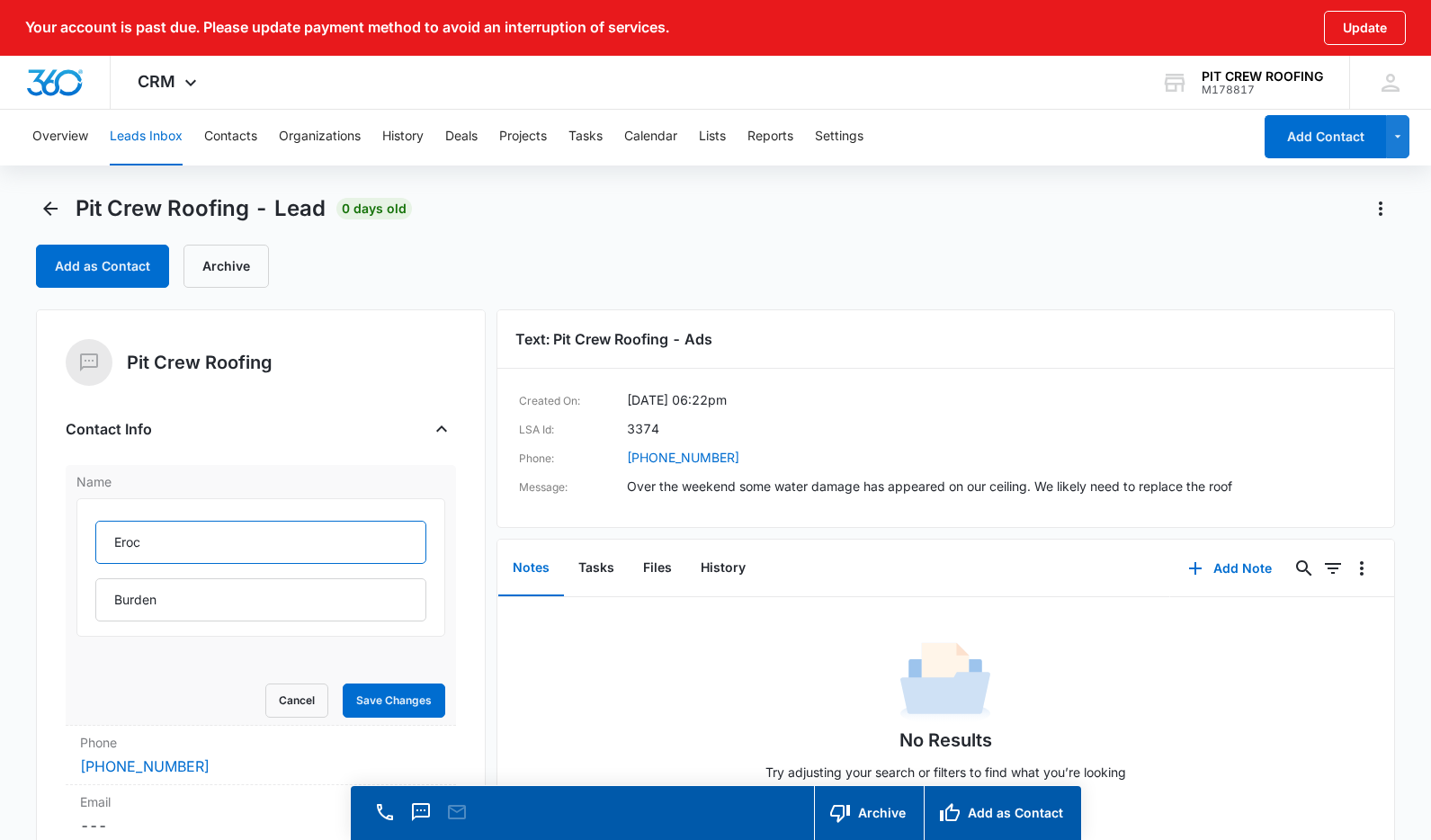
click at [200, 544] on input "Eroc" at bounding box center [261, 542] width 331 height 43
type input "[PERSON_NAME]"
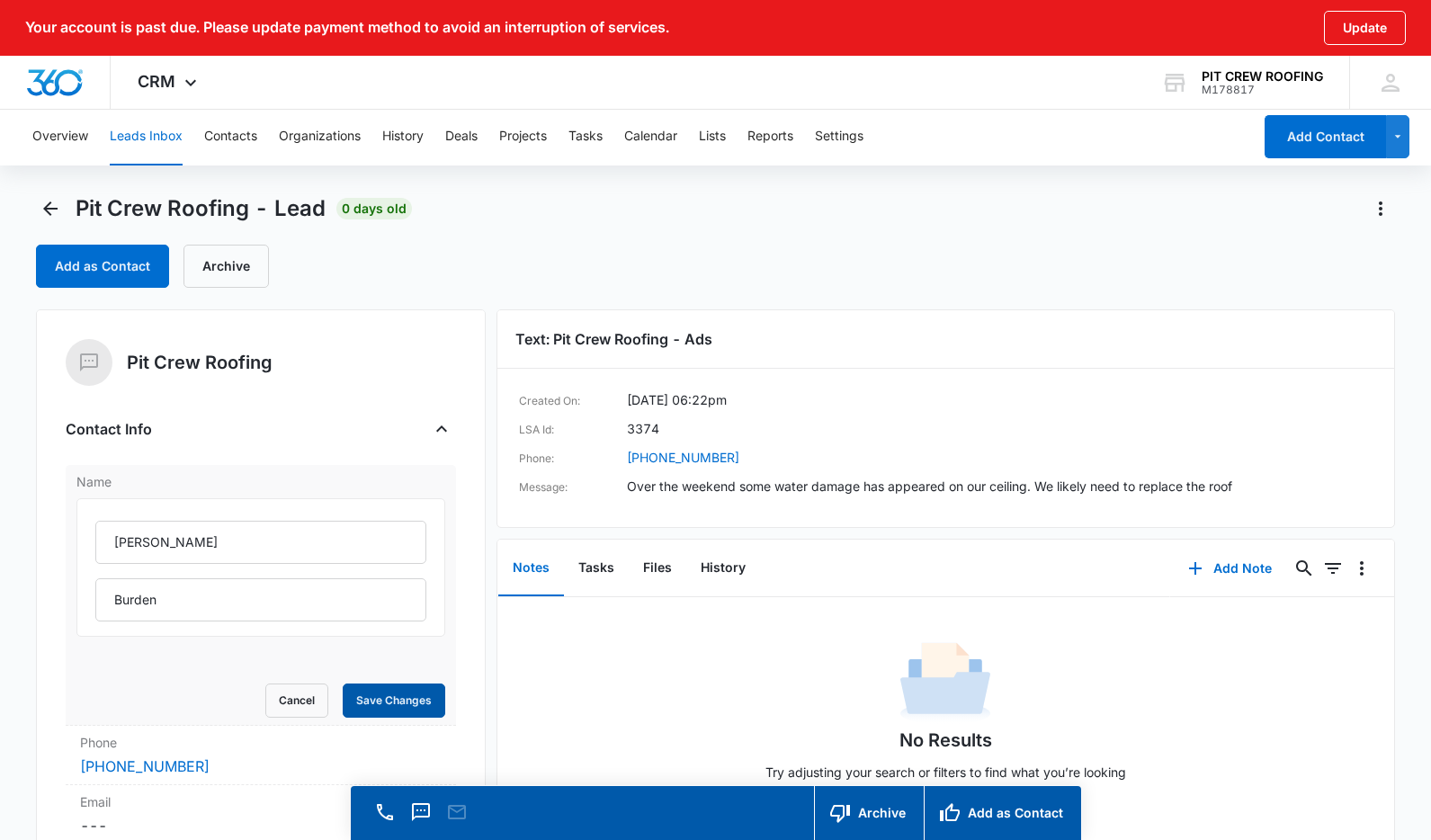
click at [377, 691] on button "Save Changes" at bounding box center [393, 700] width 103 height 34
click at [153, 135] on button "Leads Inbox" at bounding box center [146, 136] width 72 height 57
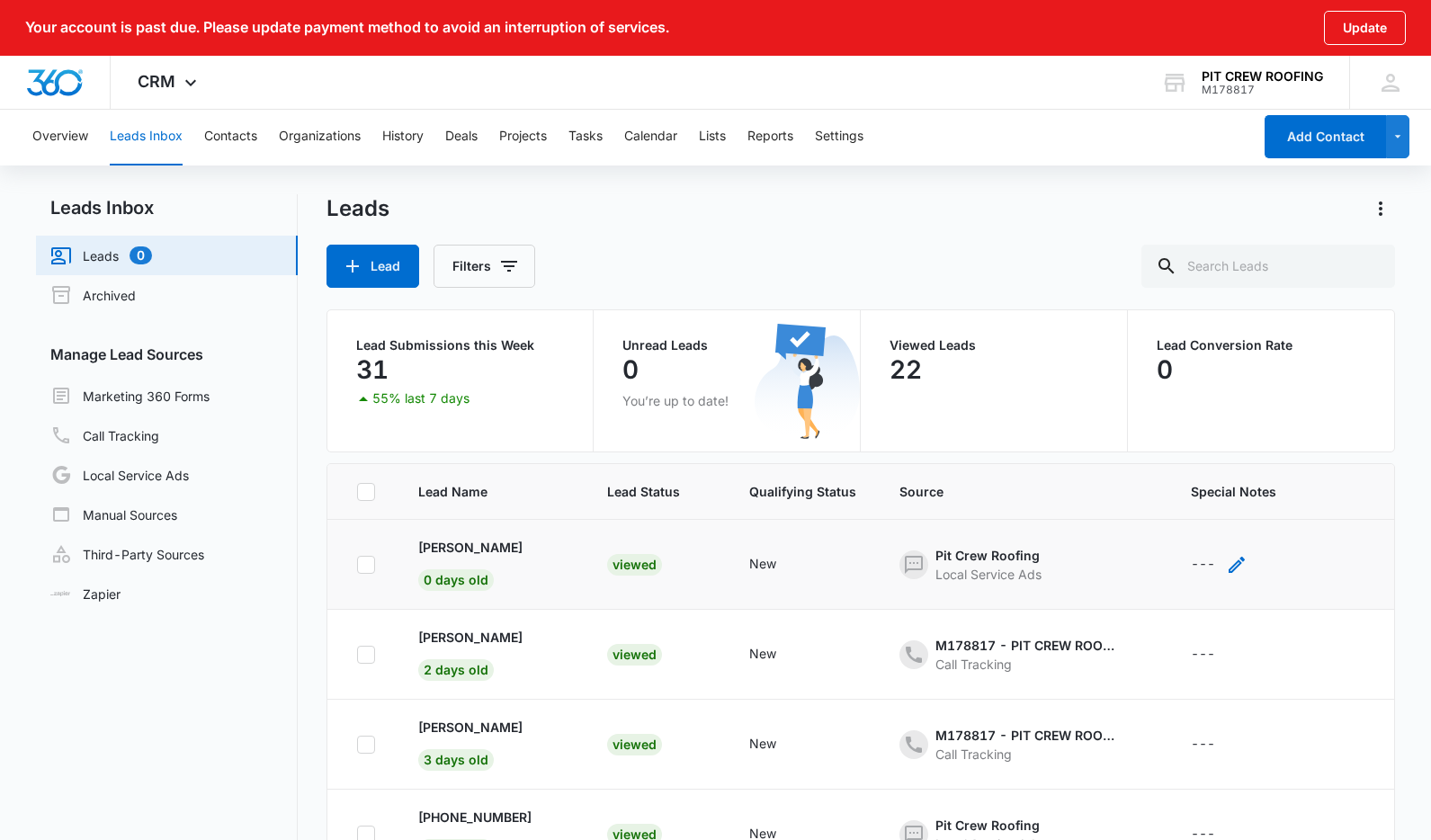
click at [1226, 561] on icon "- - Select to Edit Field" at bounding box center [1236, 564] width 22 height 22
click at [1181, 445] on textarea "Special Notes" at bounding box center [1209, 420] width 214 height 103
type textarea "booked"
click at [1277, 506] on button "Save" at bounding box center [1289, 506] width 53 height 34
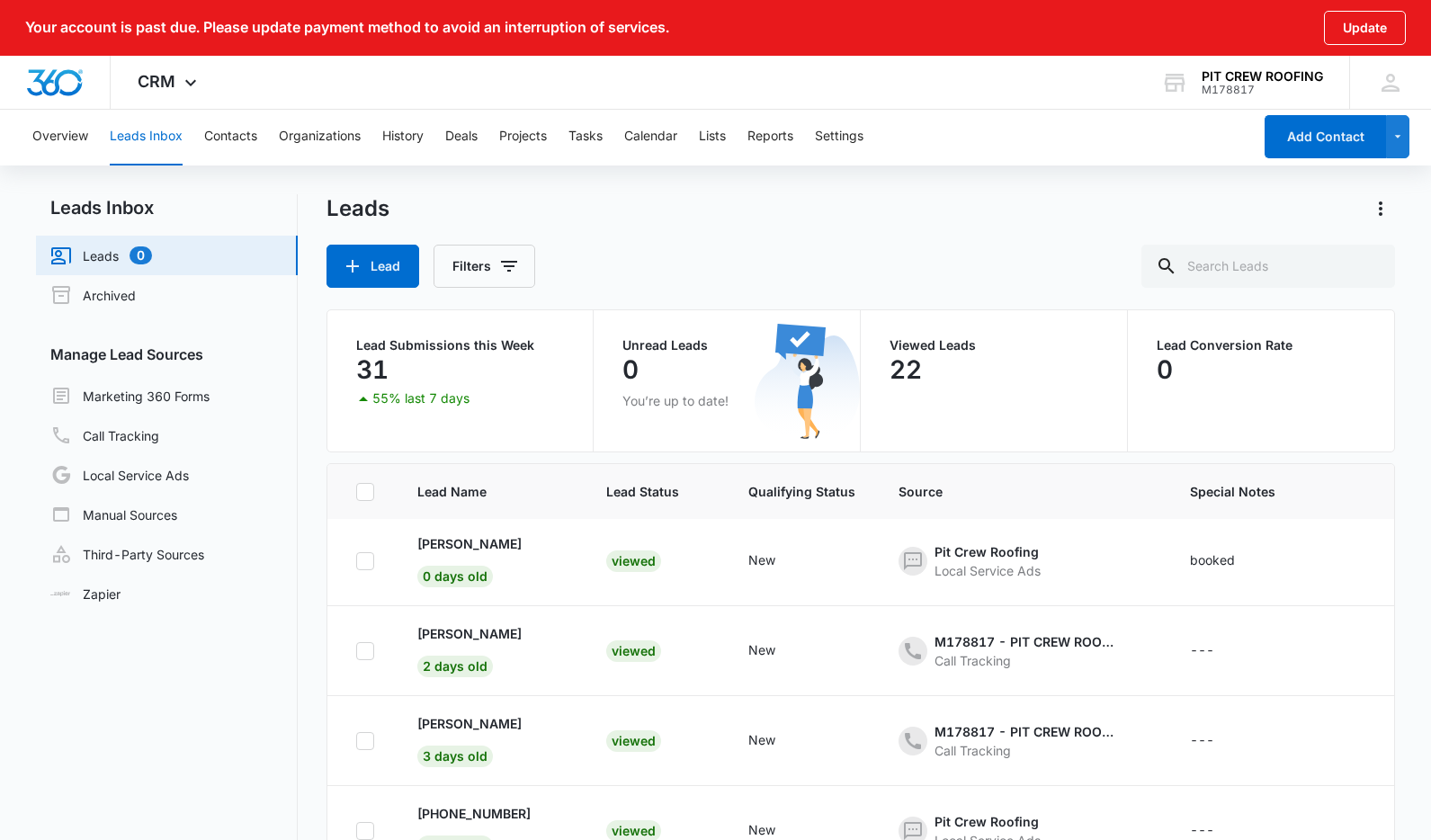
click at [1190, 645] on div "---" at bounding box center [1202, 651] width 24 height 22
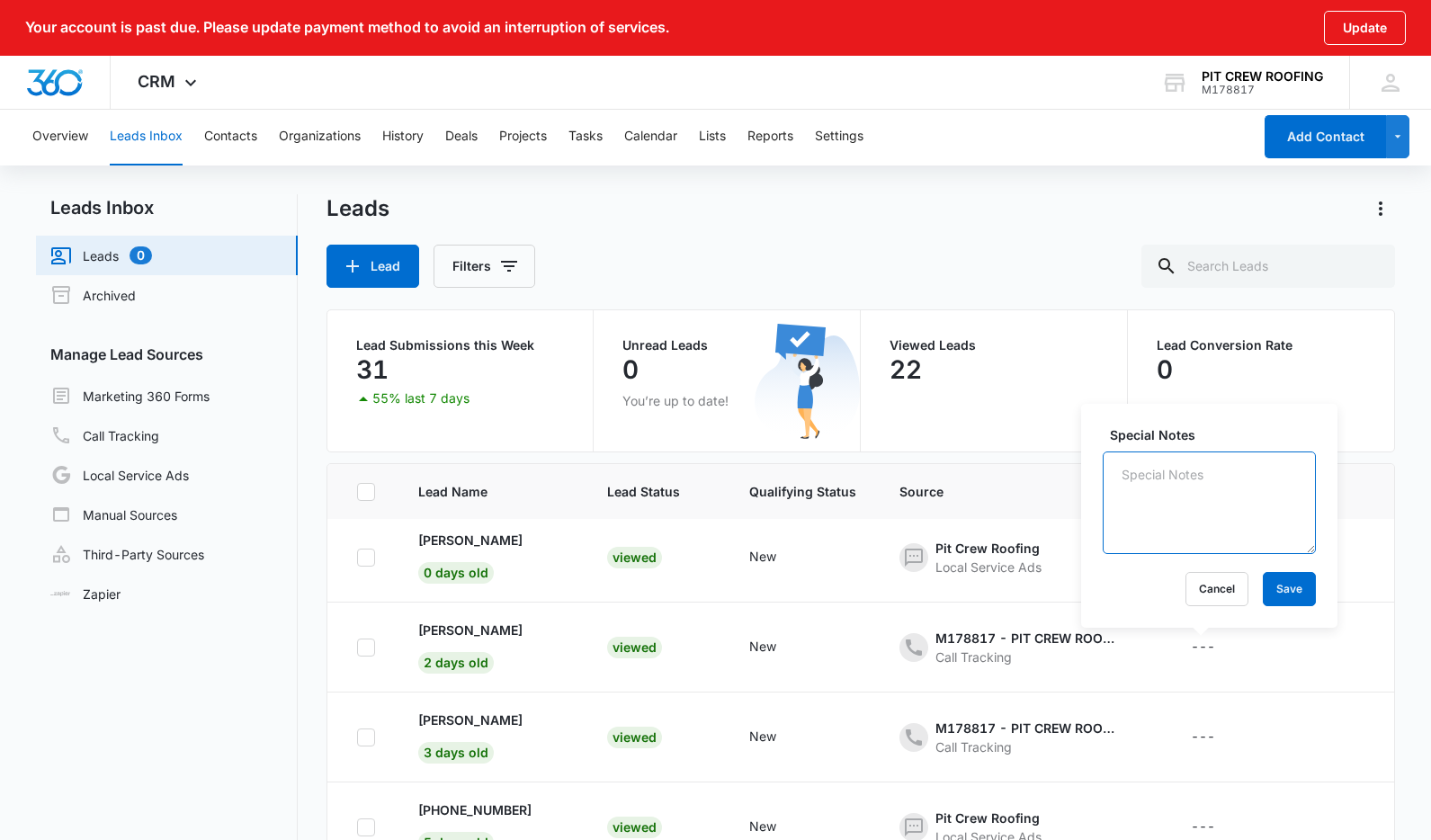
click at [1193, 533] on textarea "Special Notes" at bounding box center [1209, 502] width 214 height 103
type textarea "booked"
click at [1291, 594] on button "Save" at bounding box center [1289, 589] width 53 height 34
click at [1191, 733] on div "---" at bounding box center [1203, 737] width 24 height 22
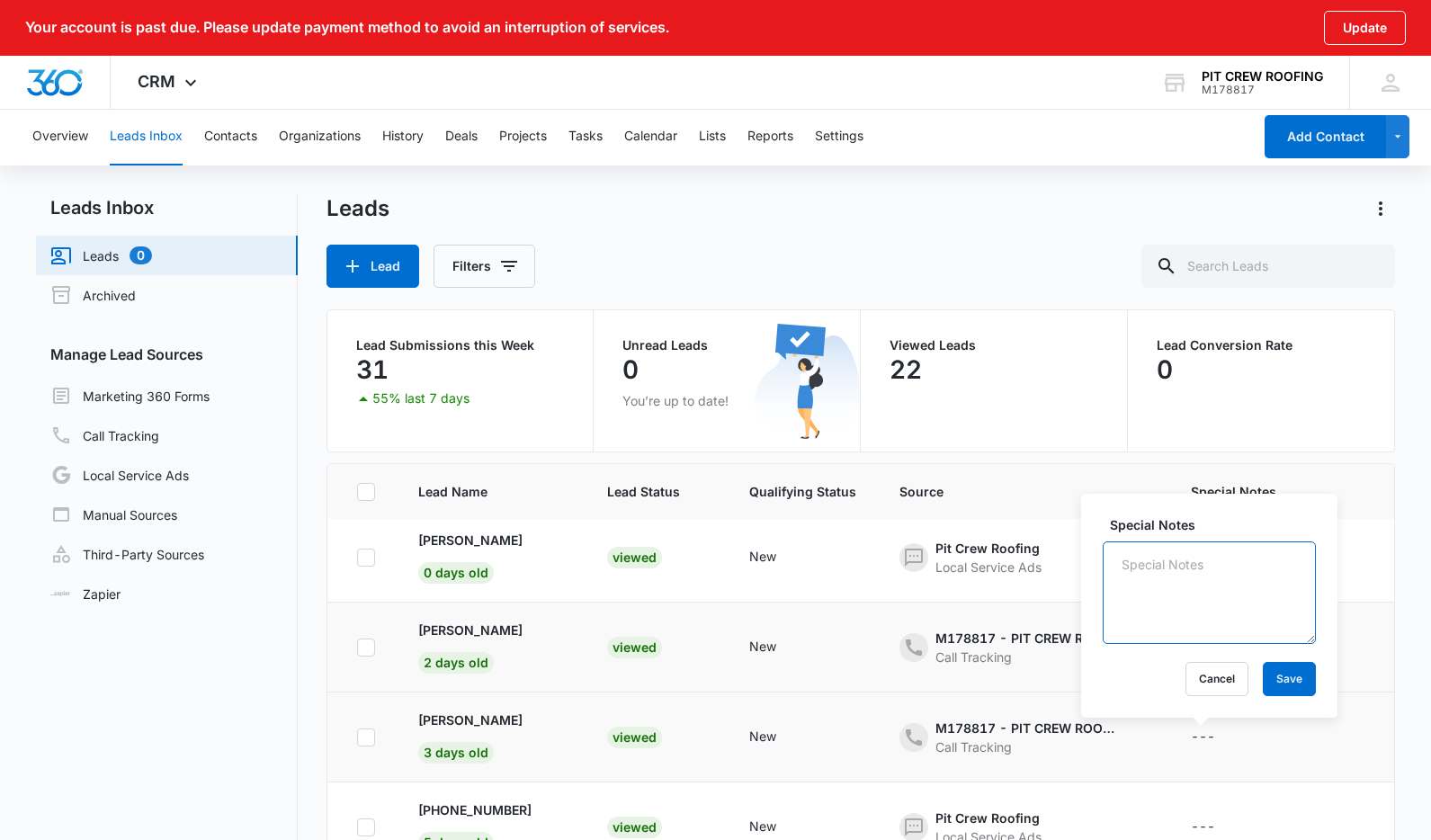
click at [1192, 604] on textarea "Special Notes" at bounding box center [1209, 592] width 214 height 103
type textarea "booked"
click at [1263, 669] on button "Save" at bounding box center [1289, 679] width 53 height 34
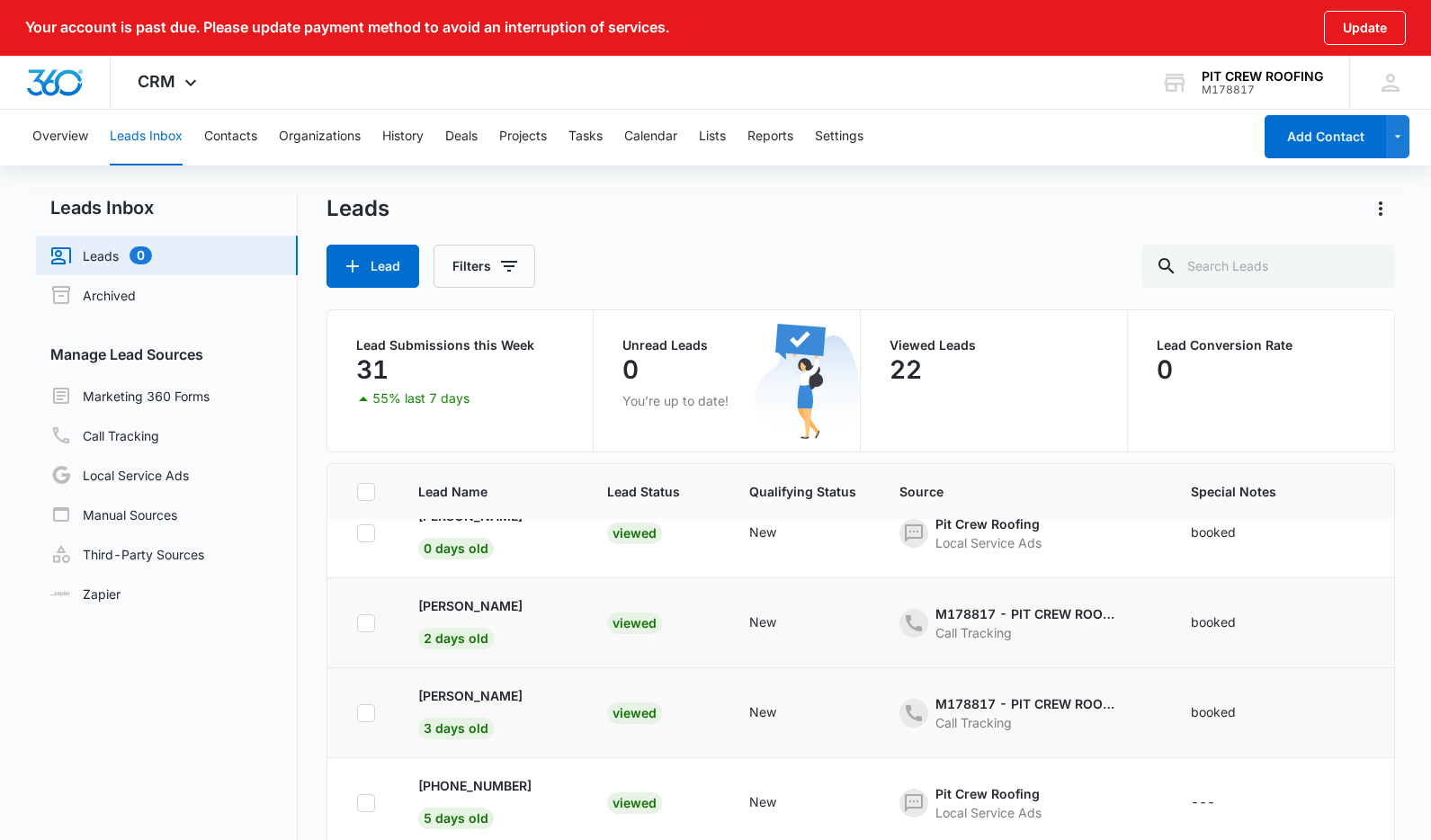
scroll to position [0, 0]
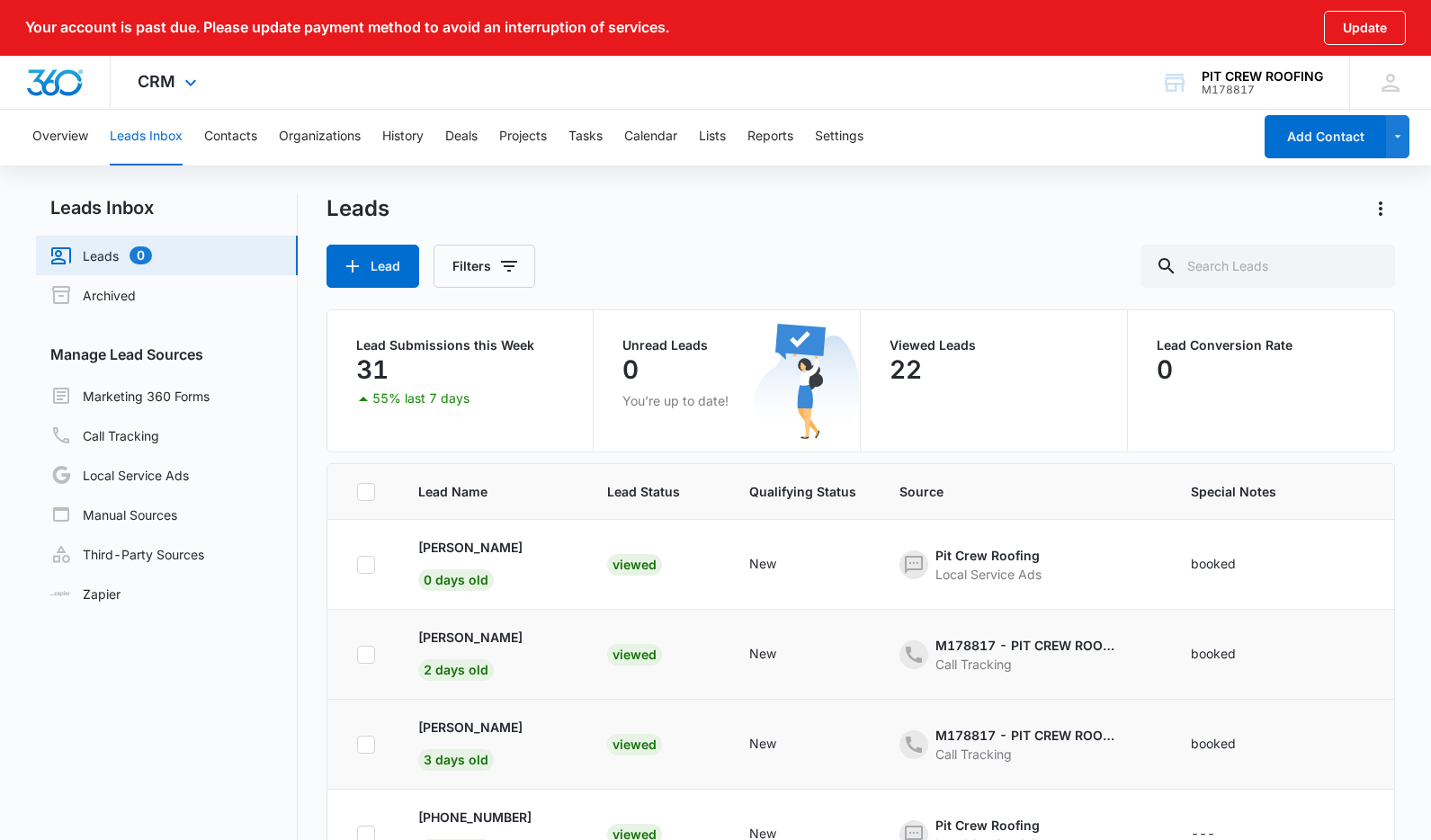
click at [171, 64] on div "CRM Apps Reputation Forms CRM Email Social Payments POS Content Ads Intelligenc…" at bounding box center [169, 82] width 118 height 53
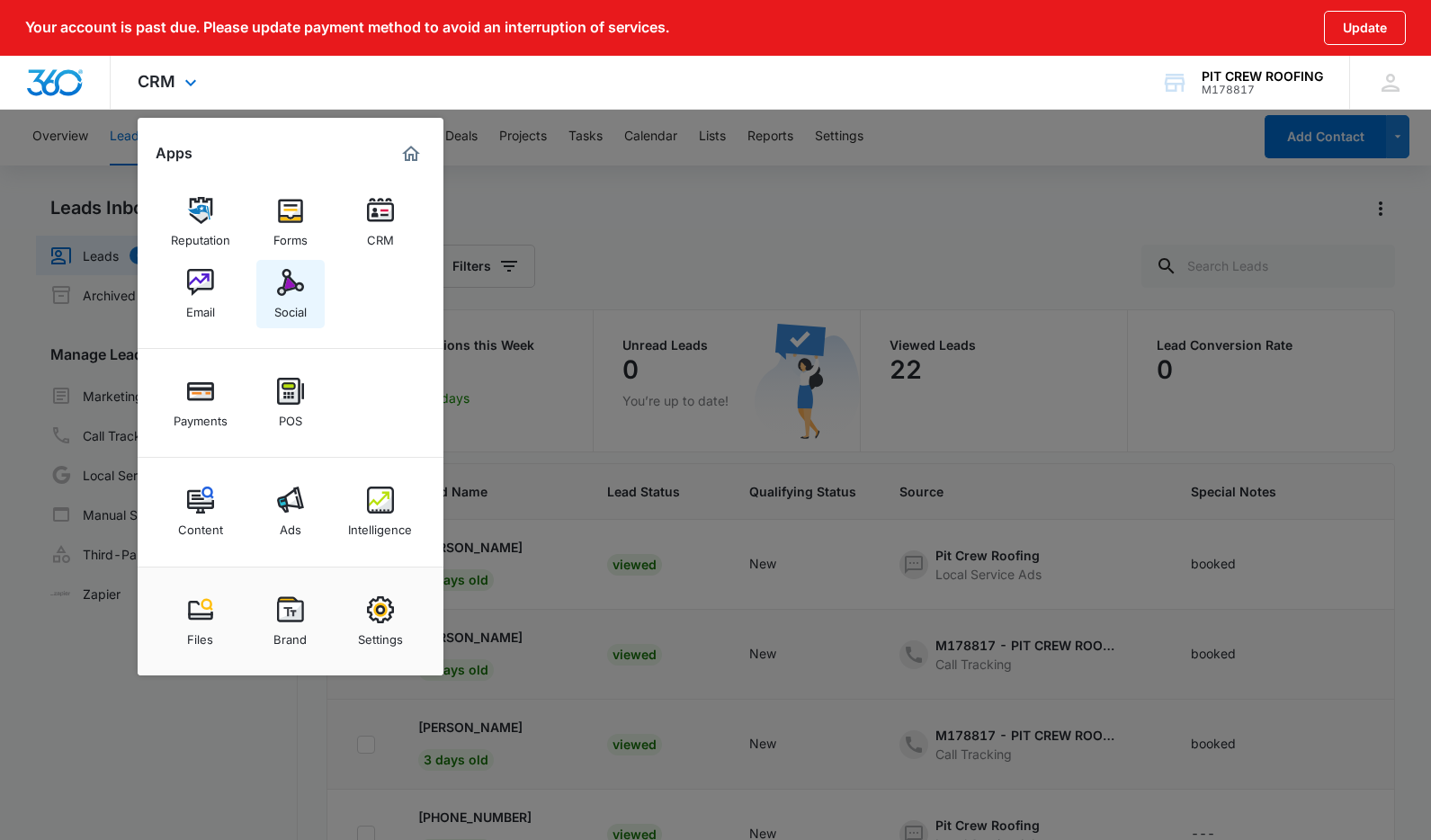
click at [305, 301] on div "Social" at bounding box center [291, 307] width 32 height 24
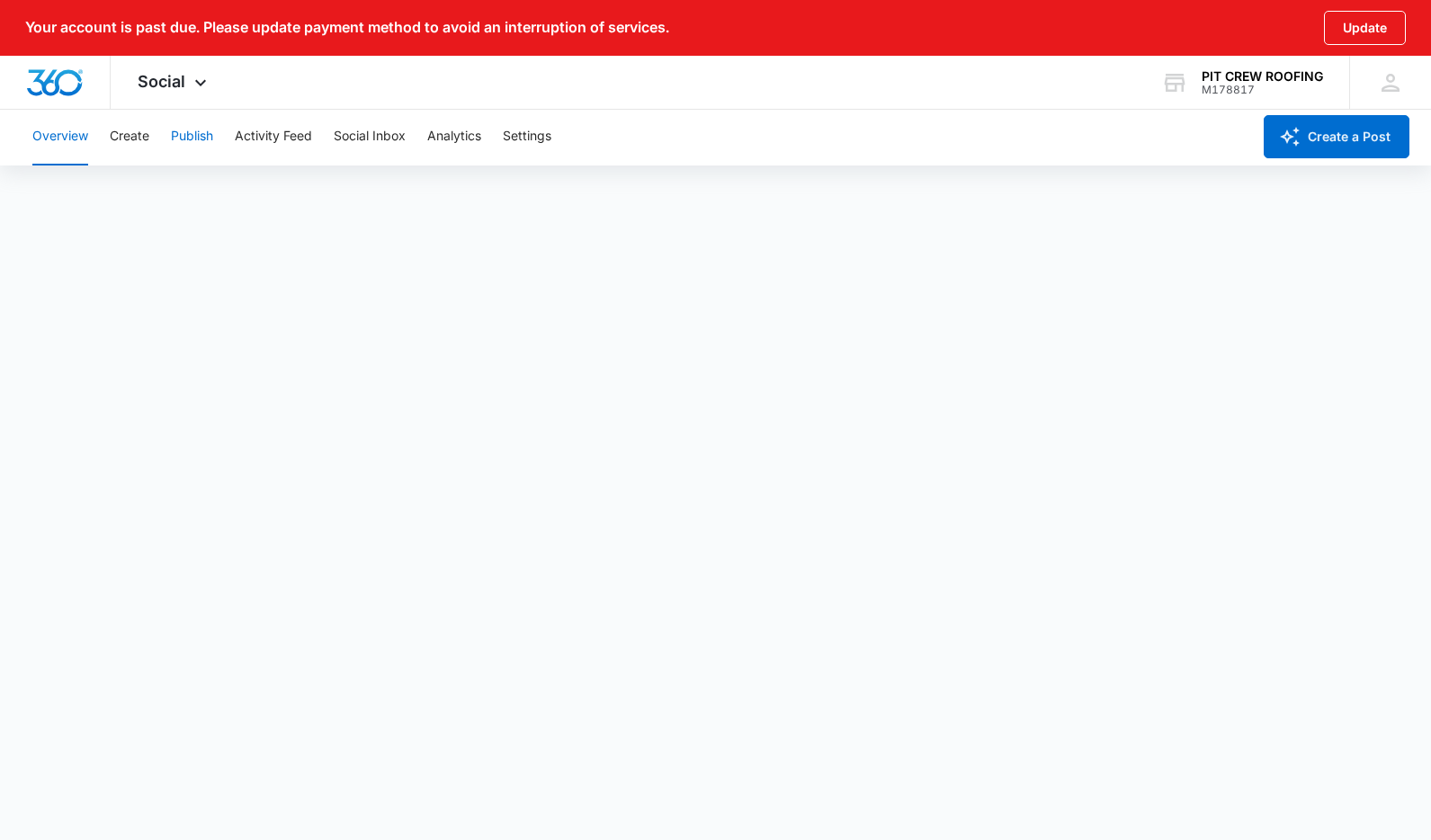
click at [188, 142] on button "Publish" at bounding box center [192, 136] width 42 height 57
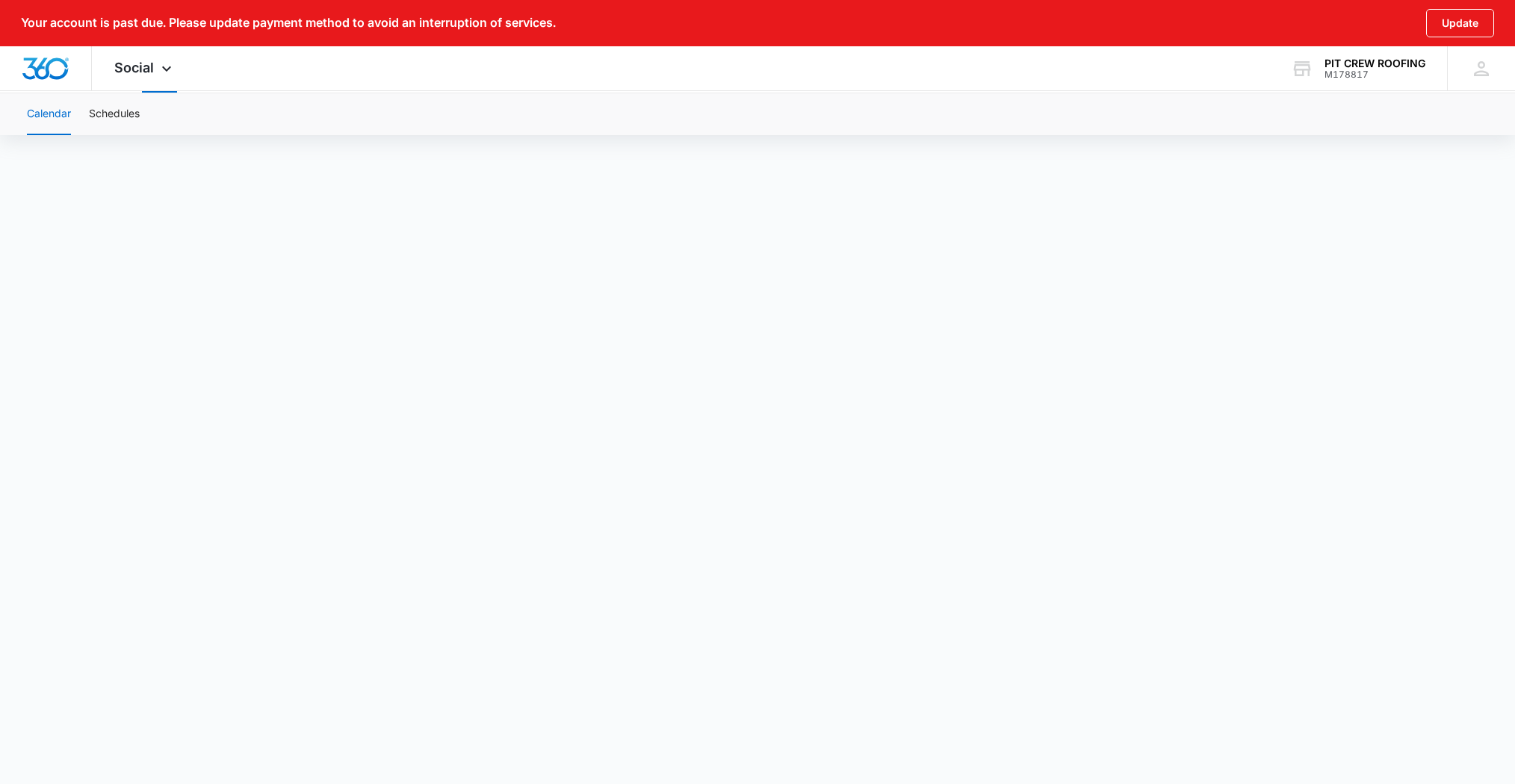
scroll to position [52, 0]
